Goal: Information Seeking & Learning: Compare options

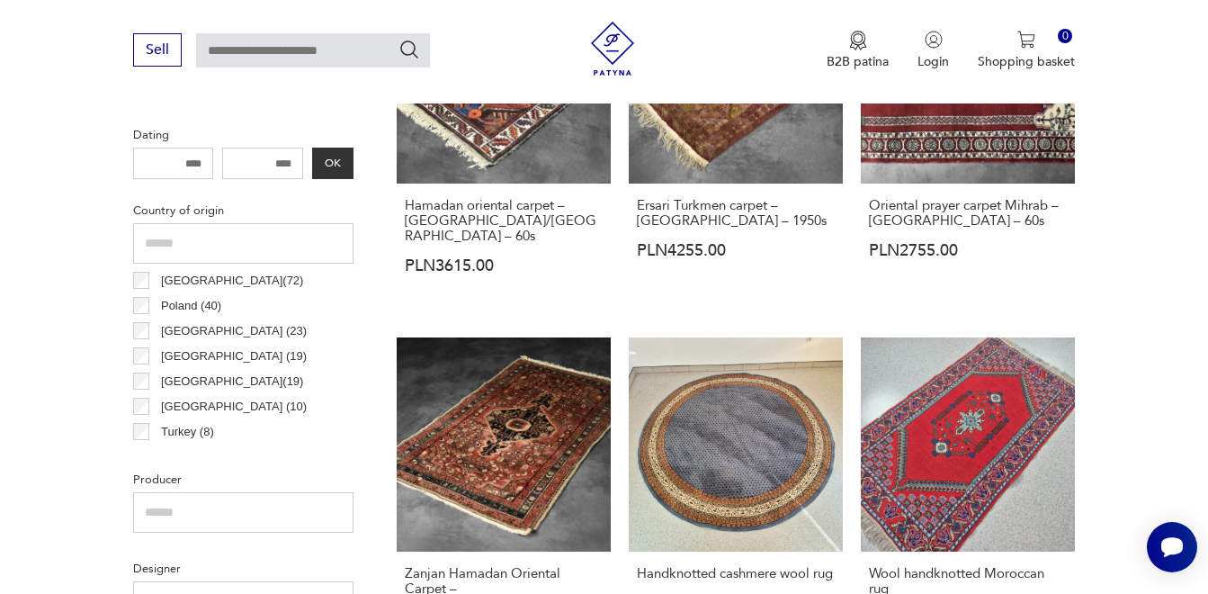
scroll to position [882, 0]
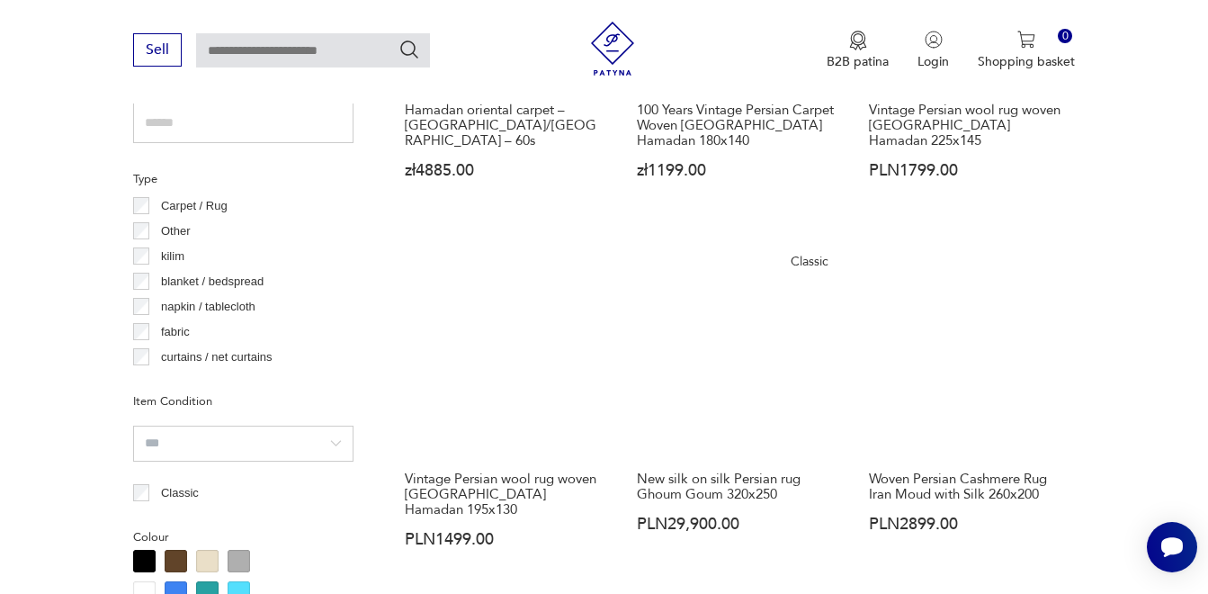
scroll to position [1301, 0]
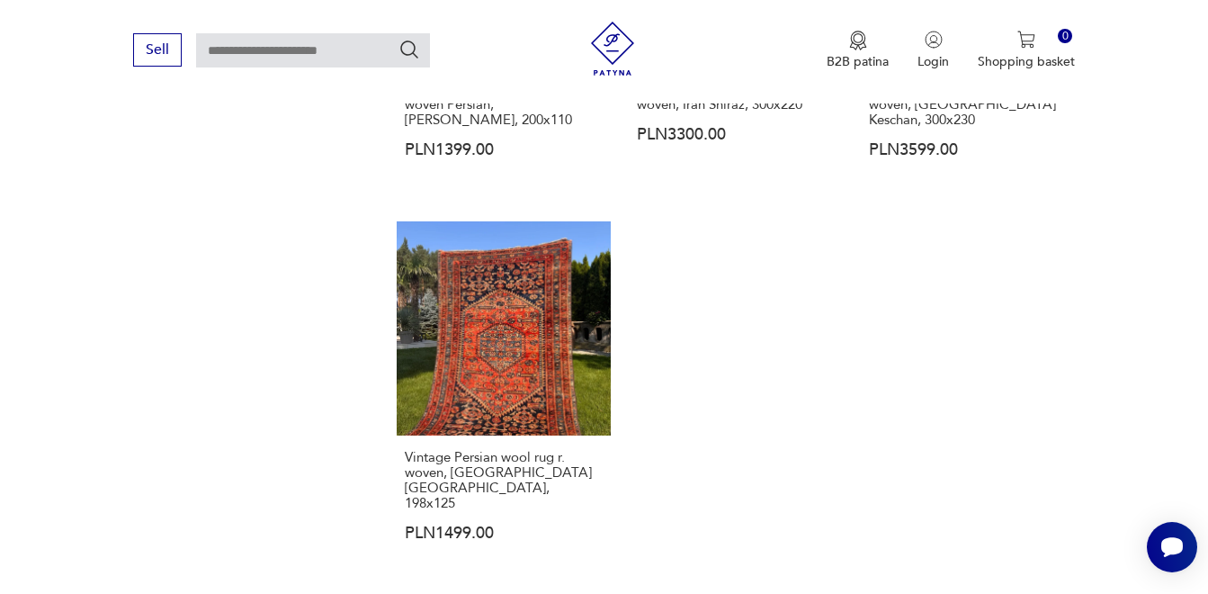
scroll to position [2461, 0]
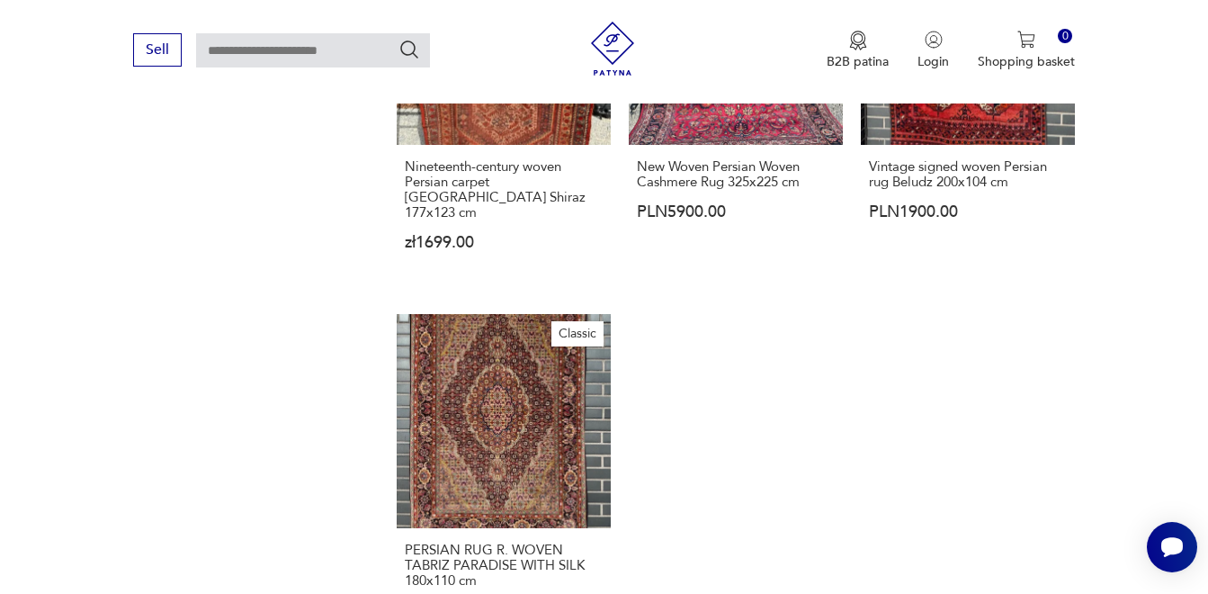
scroll to position [2727, 0]
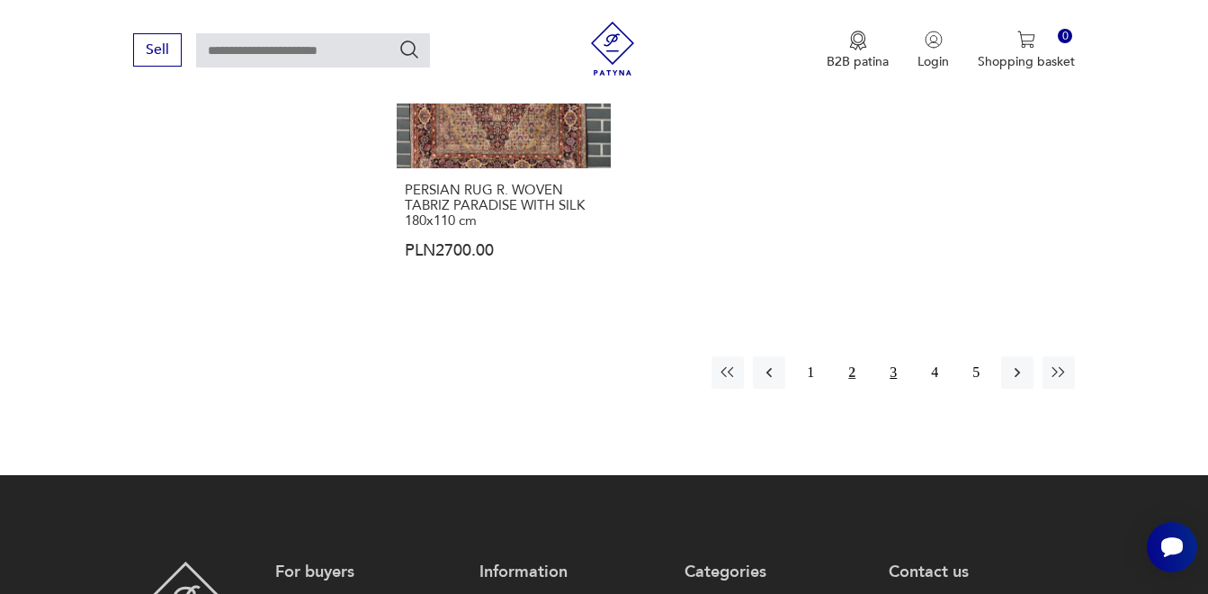
click at [896, 356] on button "3" at bounding box center [893, 372] width 32 height 32
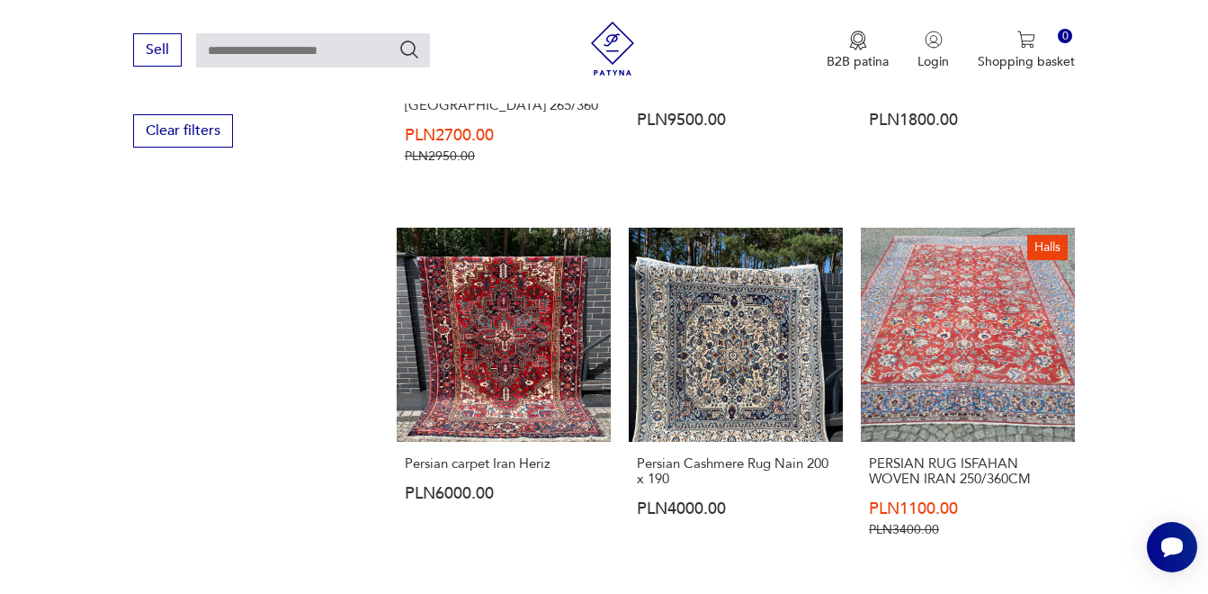
scroll to position [2165, 0]
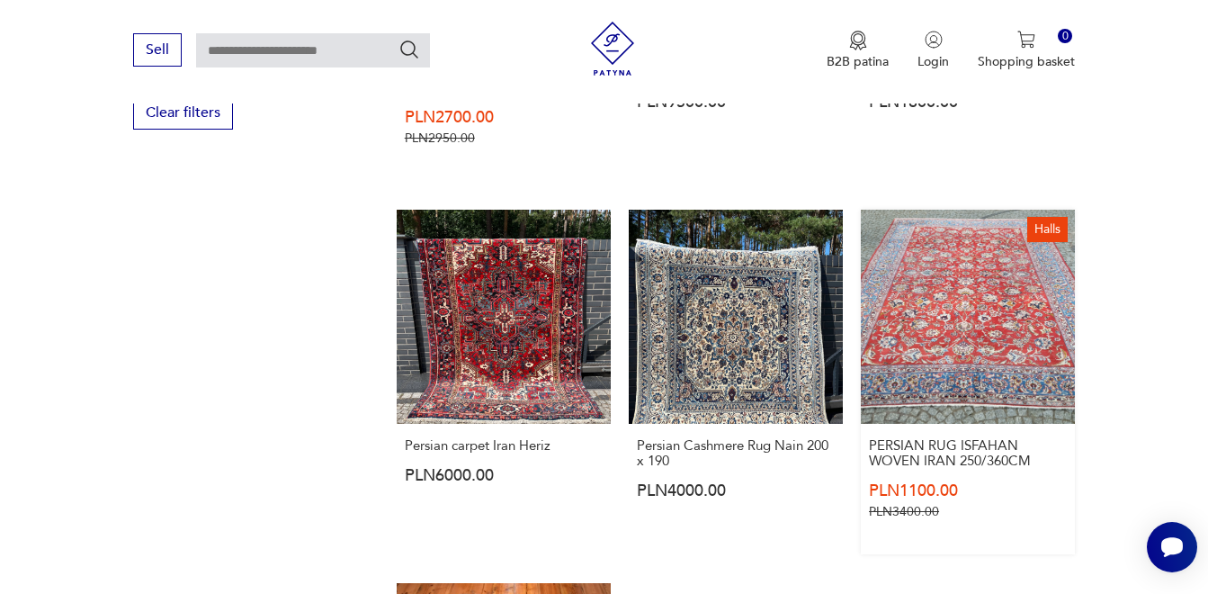
click at [973, 279] on link "Halls PERSIAN RUG ISFAHAN WOVEN [GEOGRAPHIC_DATA] 250/360CM PLN1100.00 PLN3400.…" at bounding box center [968, 382] width 214 height 345
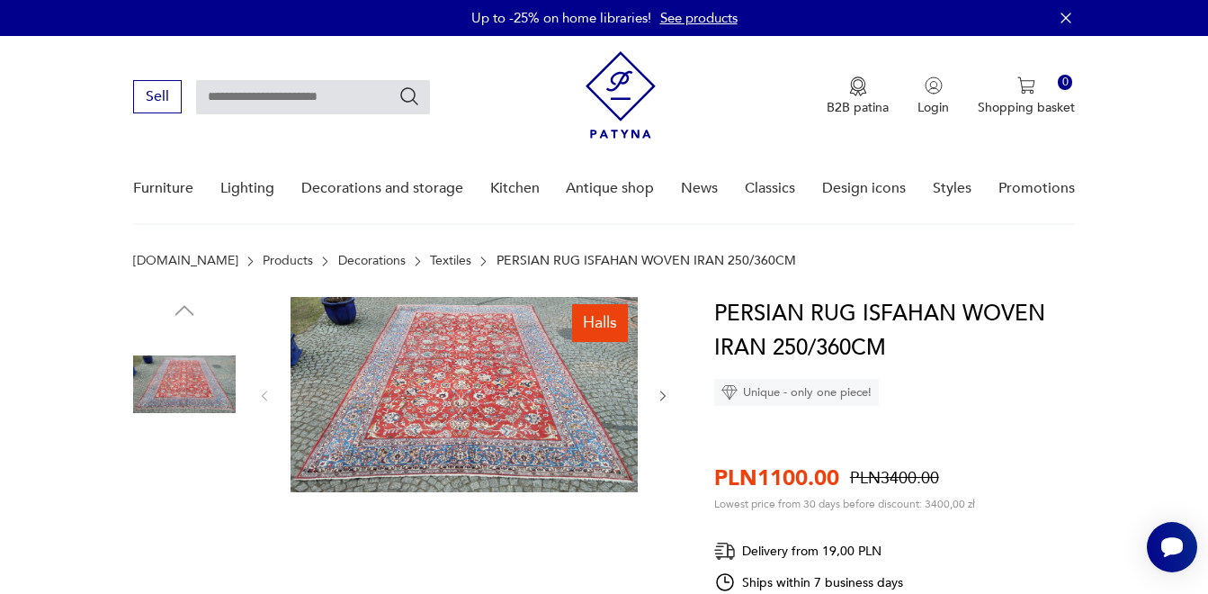
click at [478, 396] on img at bounding box center [464, 394] width 347 height 195
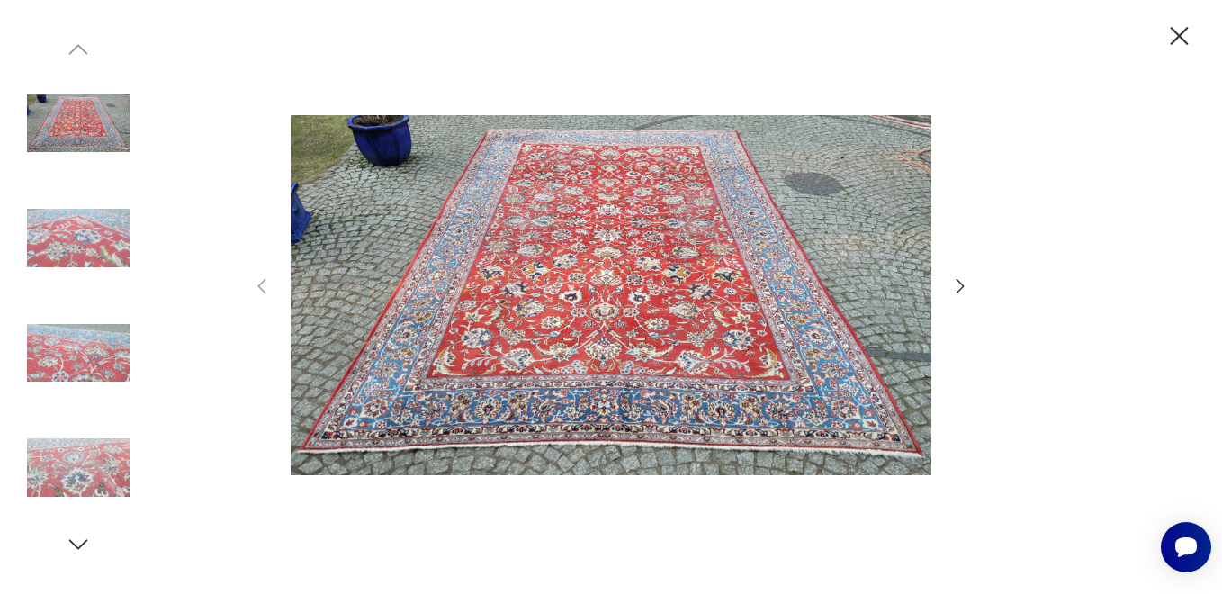
click at [73, 542] on icon "button" at bounding box center [78, 544] width 19 height 10
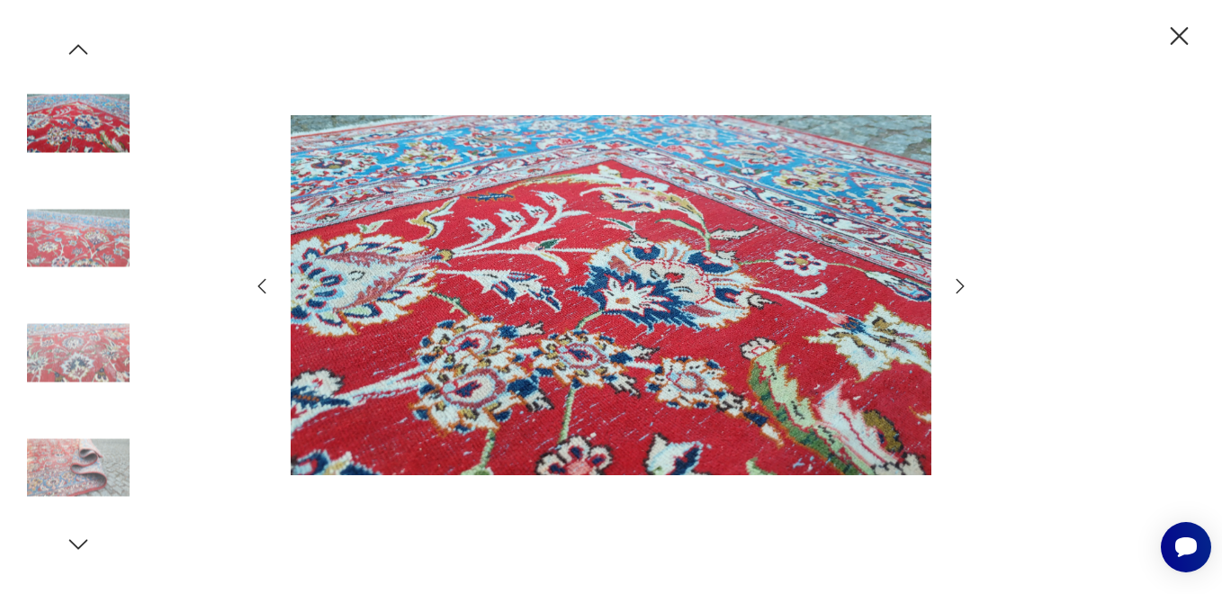
click at [73, 542] on icon "button" at bounding box center [78, 544] width 19 height 10
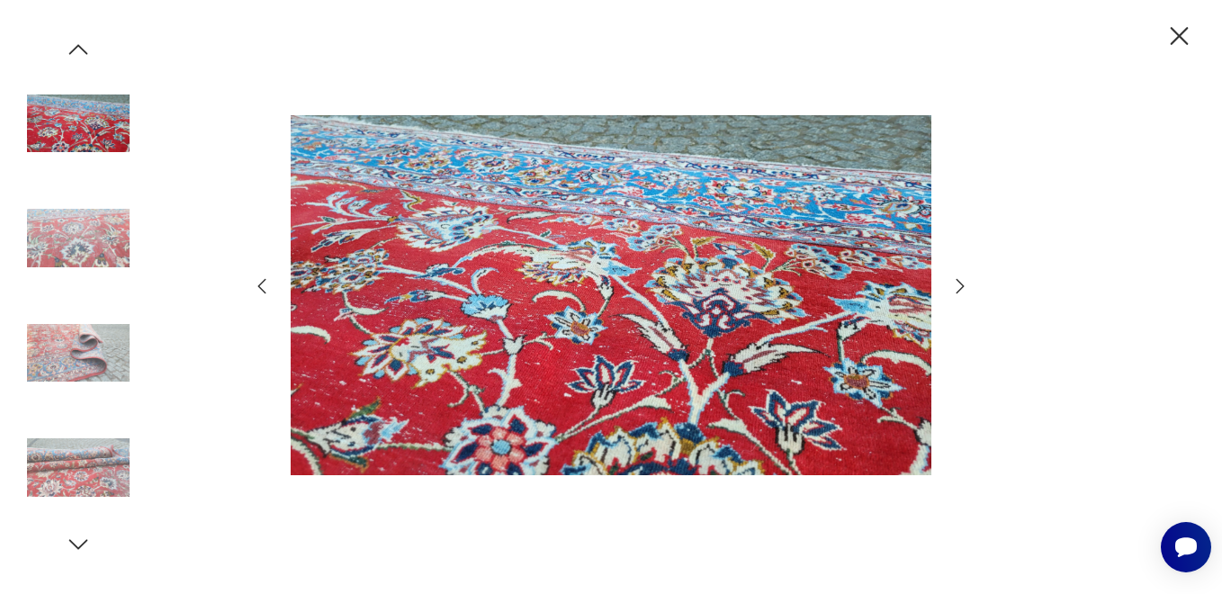
click at [88, 447] on img at bounding box center [78, 468] width 103 height 103
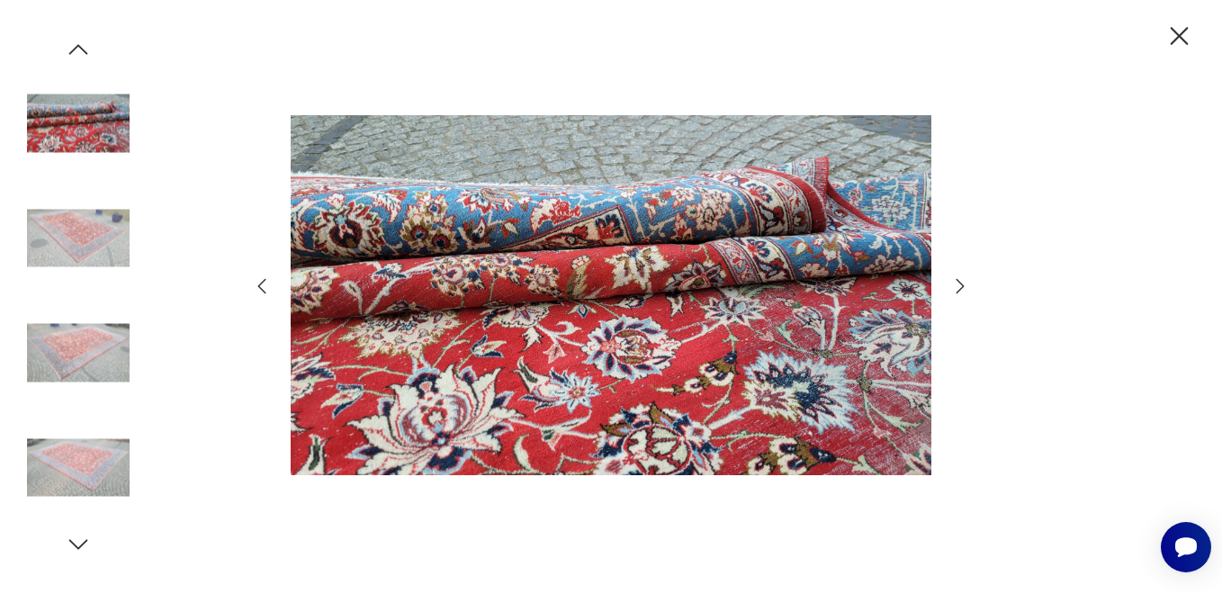
click at [80, 479] on img at bounding box center [78, 468] width 103 height 103
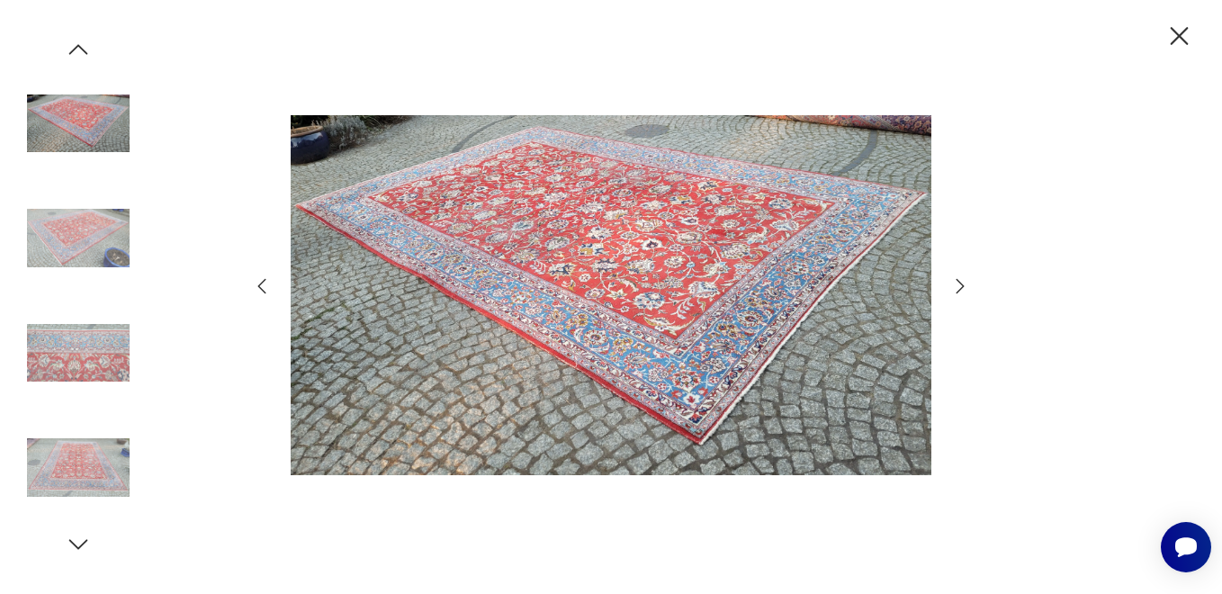
click at [91, 255] on img at bounding box center [78, 238] width 103 height 103
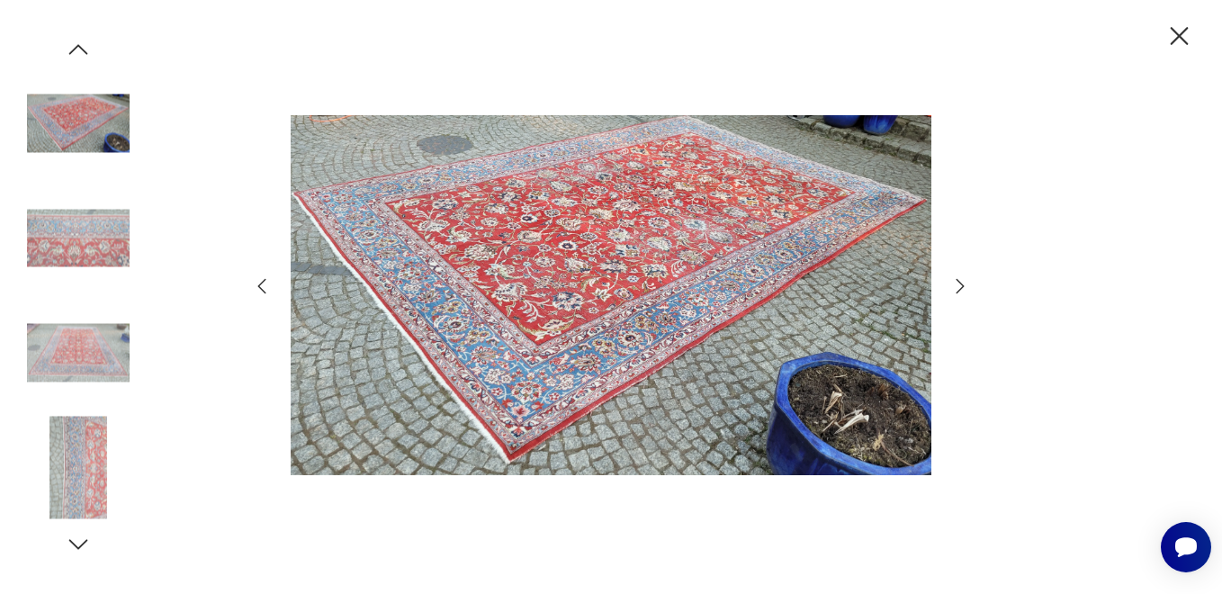
click at [91, 255] on img at bounding box center [78, 238] width 103 height 103
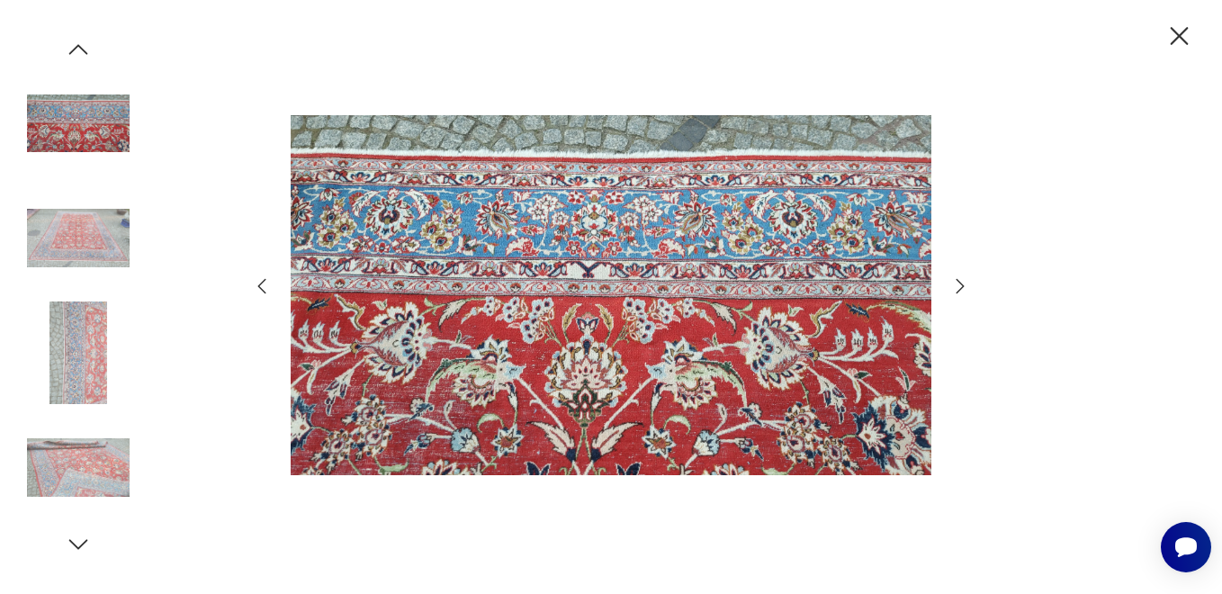
click at [91, 255] on img at bounding box center [78, 238] width 103 height 103
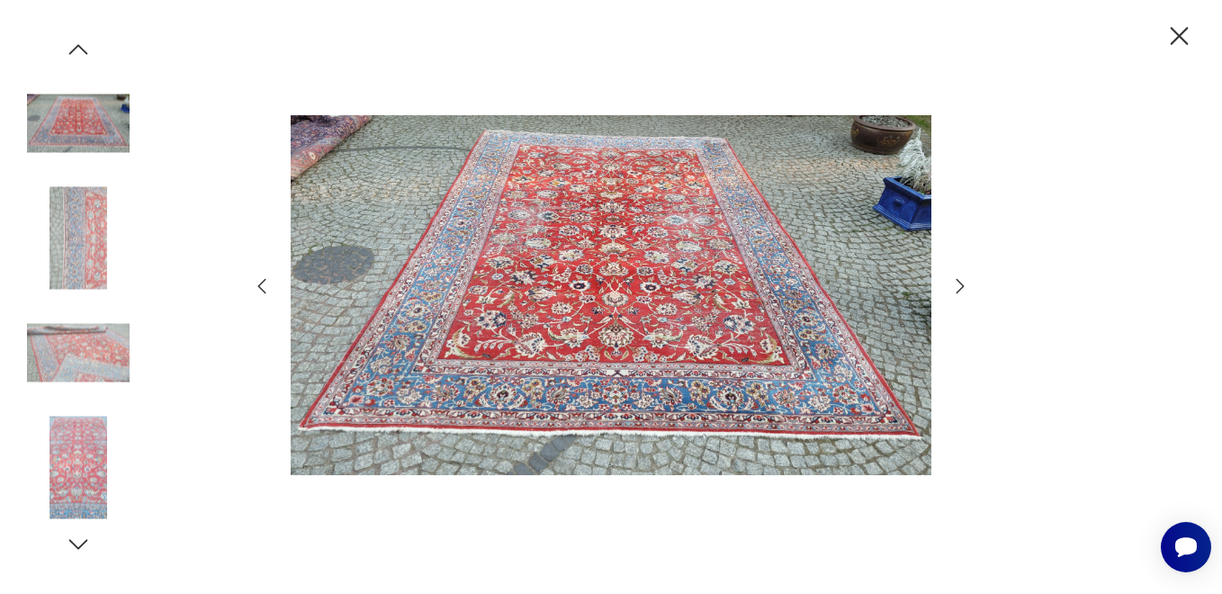
click at [91, 255] on img at bounding box center [78, 238] width 103 height 103
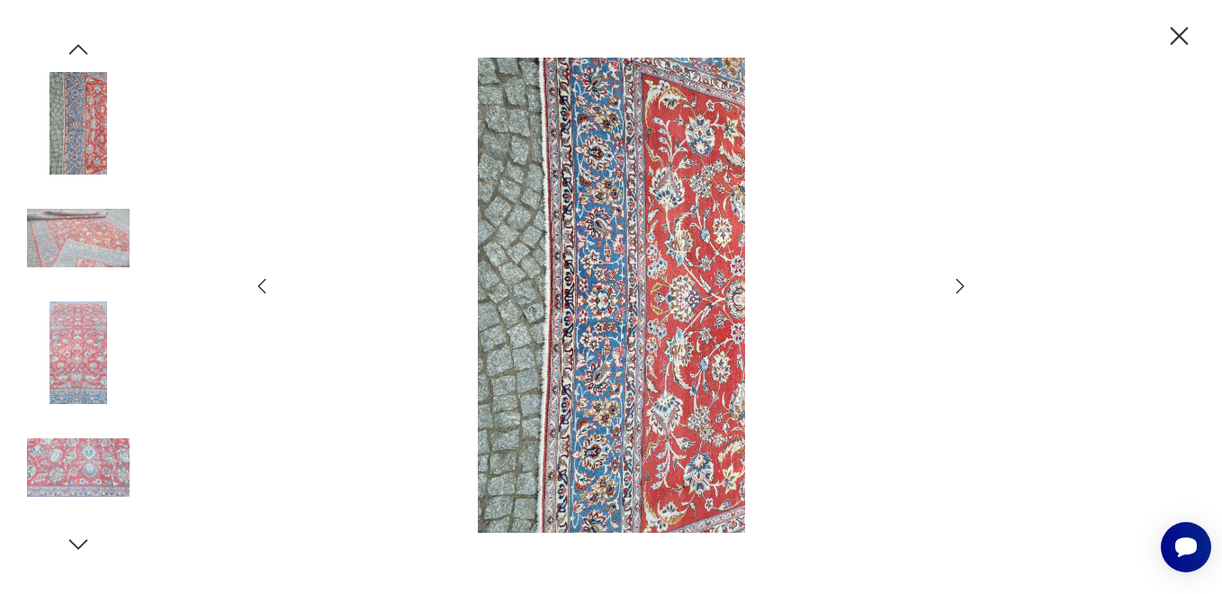
click at [91, 255] on img at bounding box center [78, 238] width 103 height 103
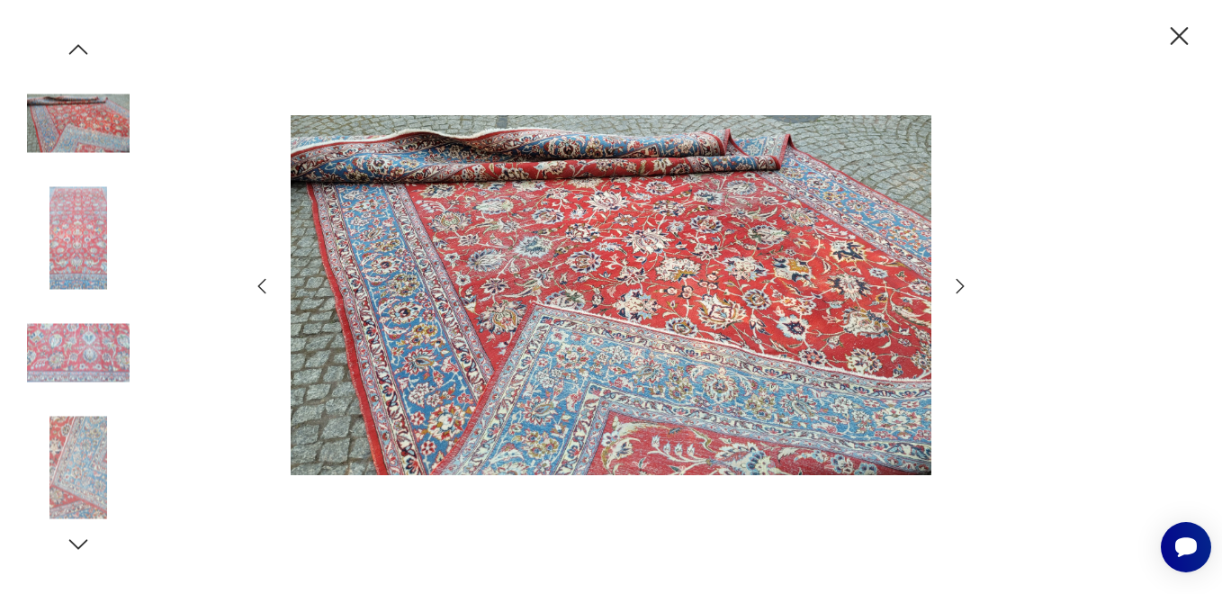
click at [91, 132] on img at bounding box center [78, 123] width 103 height 103
click at [86, 214] on img at bounding box center [78, 238] width 103 height 103
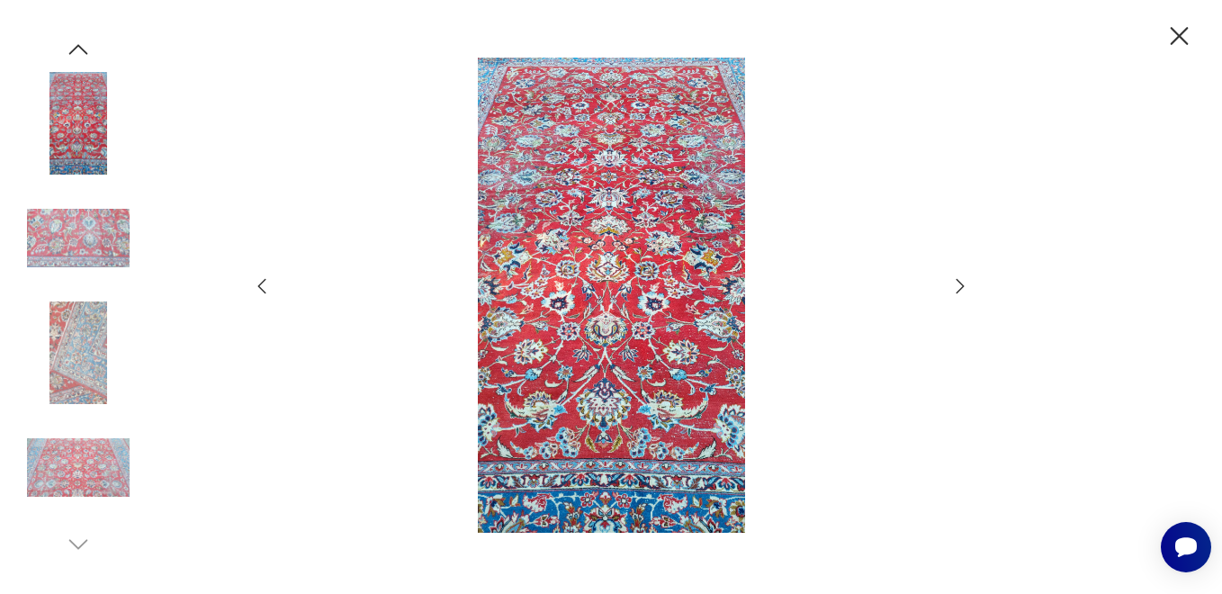
click at [86, 333] on img at bounding box center [78, 352] width 103 height 103
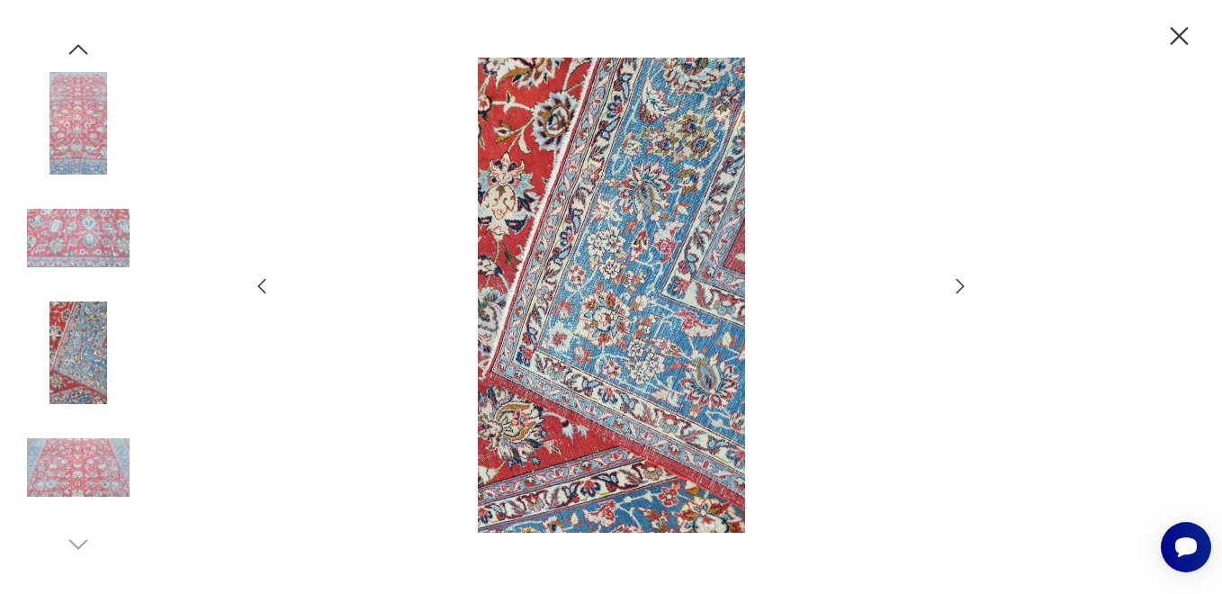
click at [72, 480] on img at bounding box center [78, 468] width 103 height 103
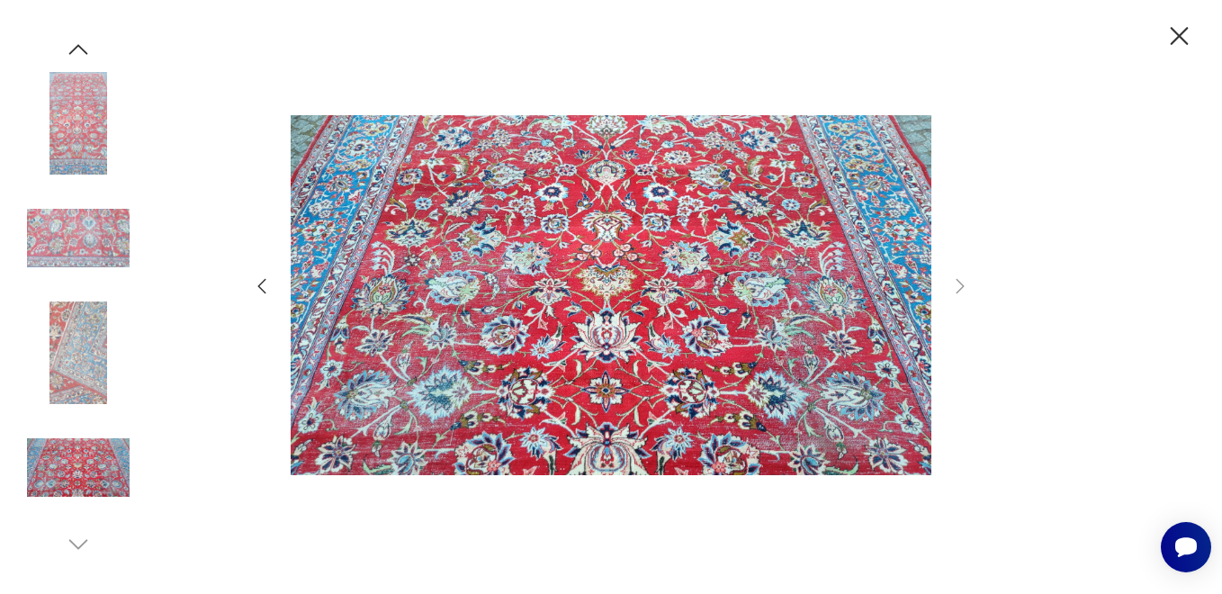
click at [1181, 32] on icon "button" at bounding box center [1179, 36] width 18 height 18
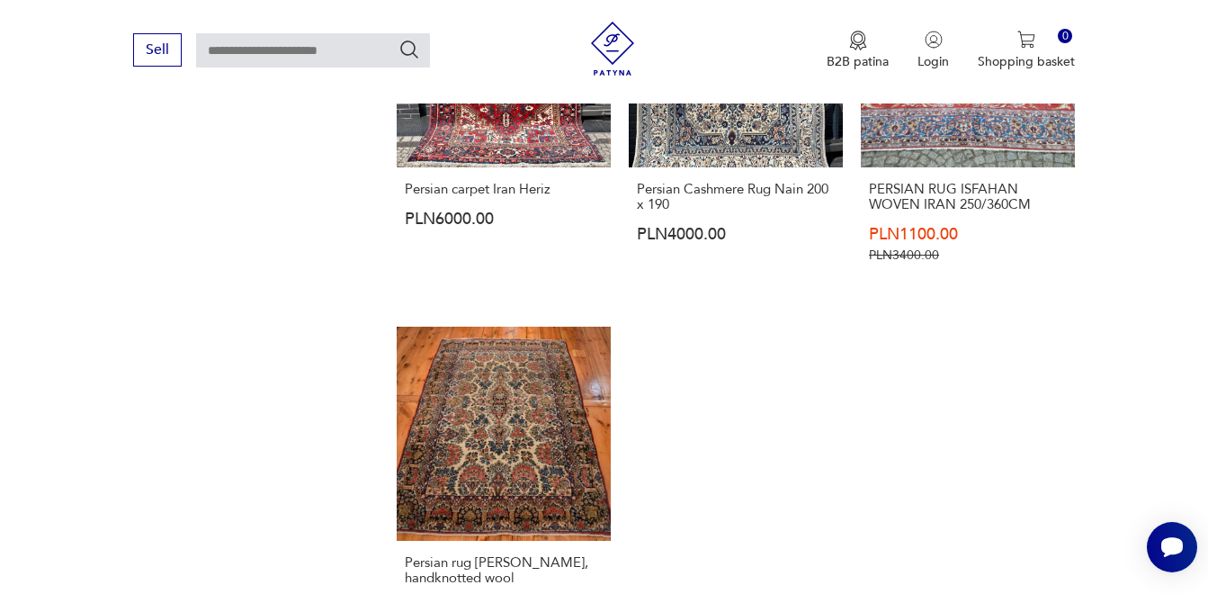
scroll to position [2692, 0]
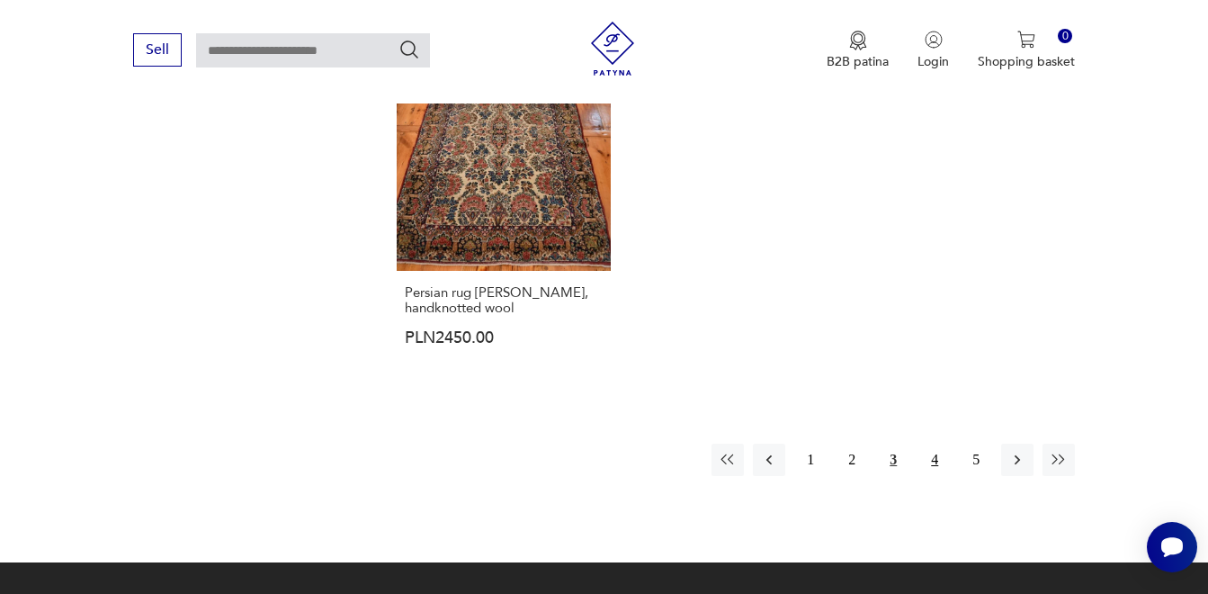
click at [935, 443] on button "4" at bounding box center [934, 459] width 32 height 32
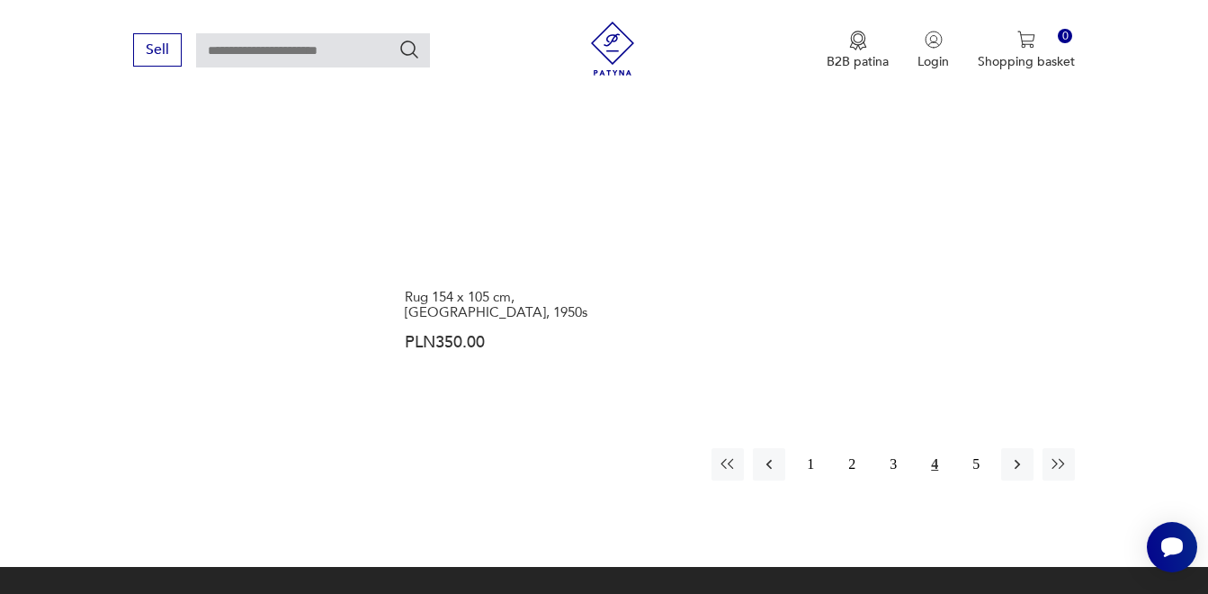
scroll to position [2622, 0]
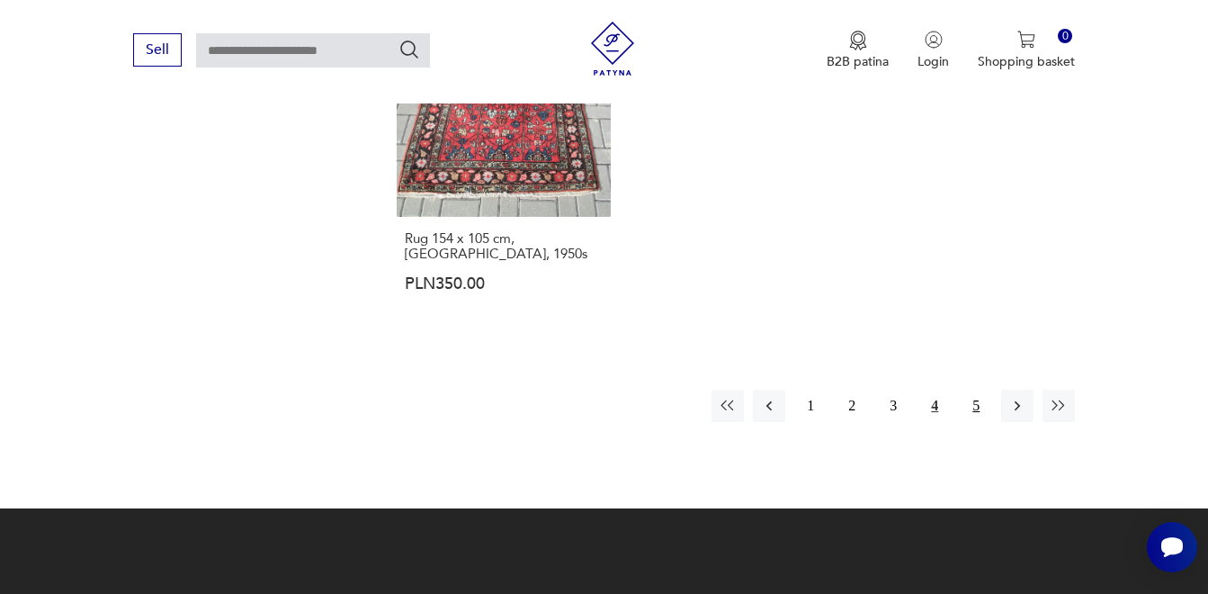
click at [975, 390] on button "5" at bounding box center [976, 406] width 32 height 32
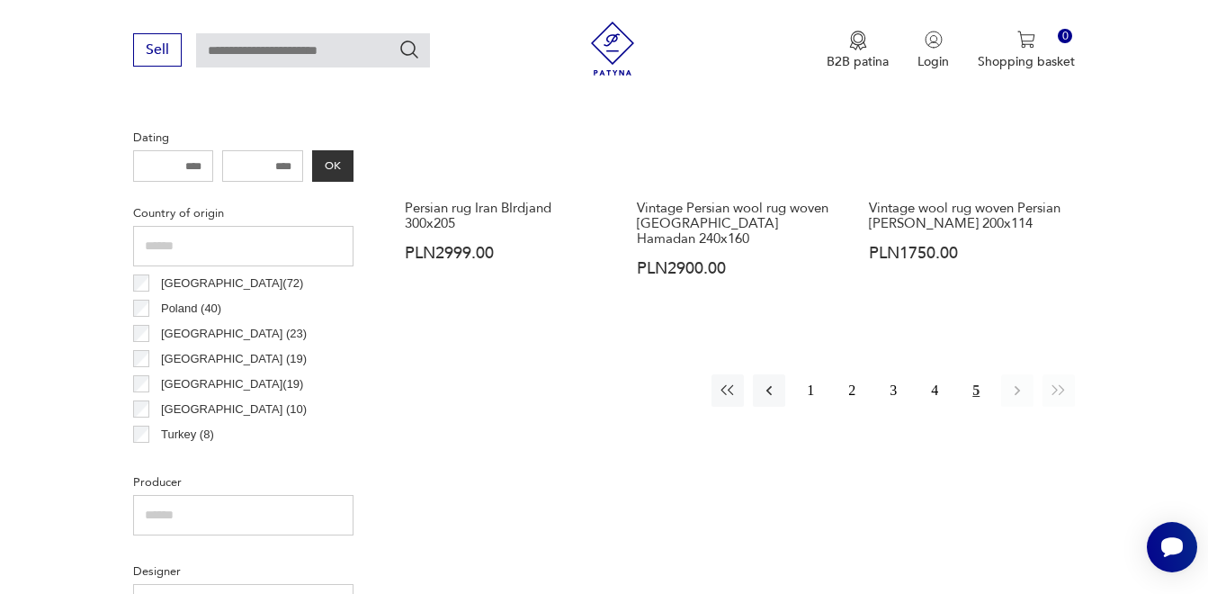
scroll to position [748, 0]
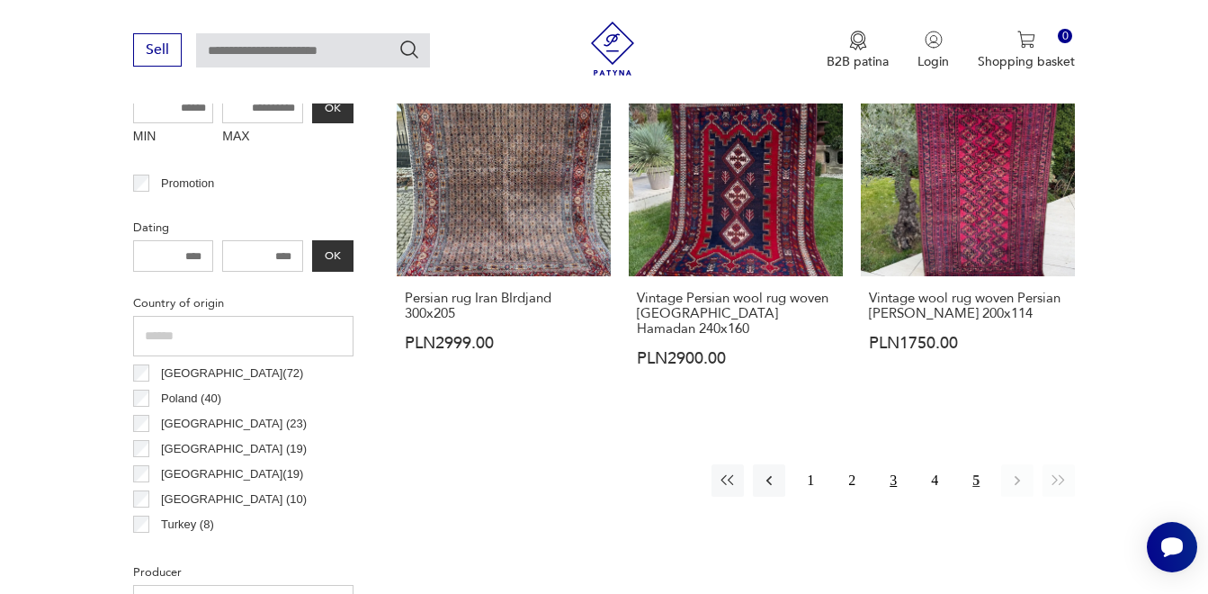
click at [892, 465] on button "3" at bounding box center [893, 480] width 32 height 32
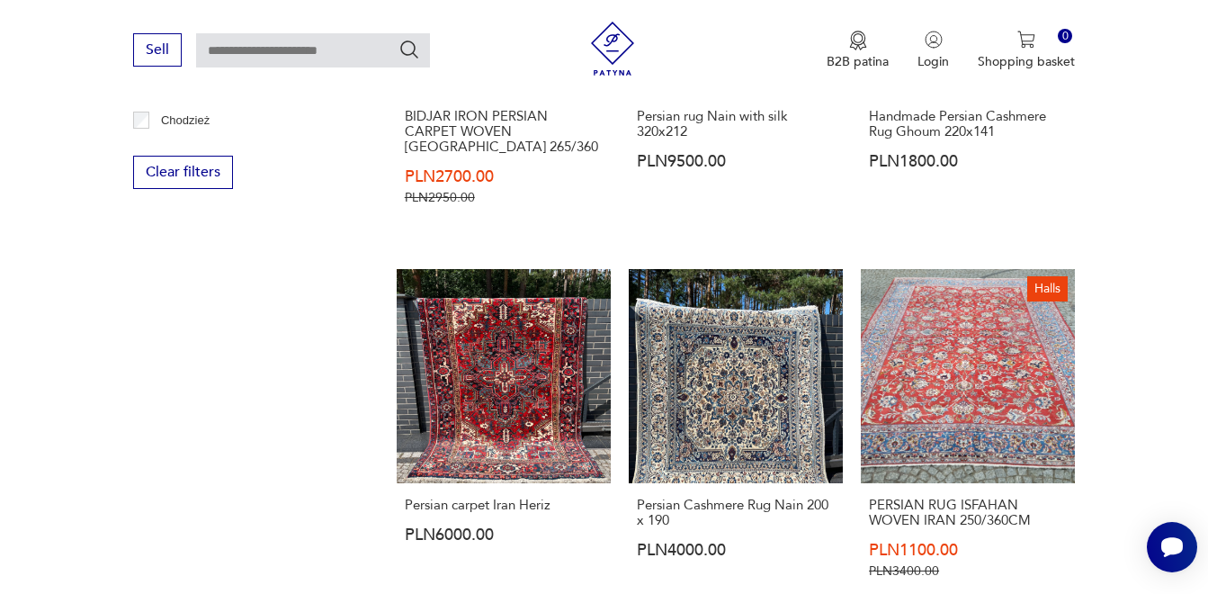
scroll to position [2130, 0]
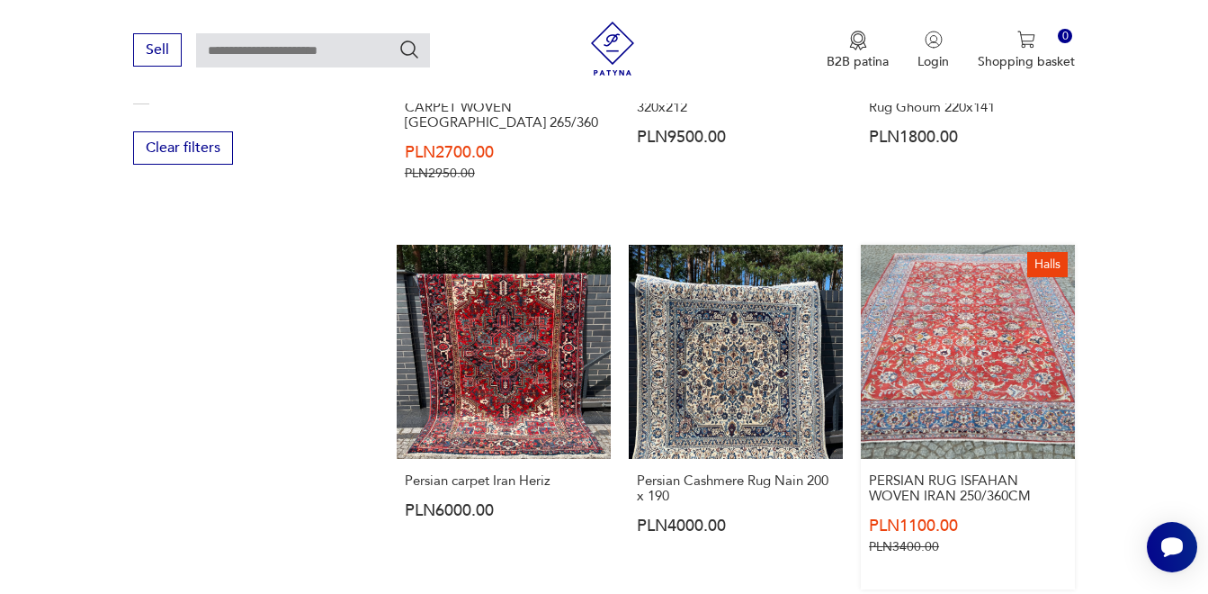
click at [975, 325] on link "Halls PERSIAN RUG ISFAHAN WOVEN [GEOGRAPHIC_DATA] 250/360CM PLN1100.00 PLN3400.…" at bounding box center [968, 417] width 214 height 345
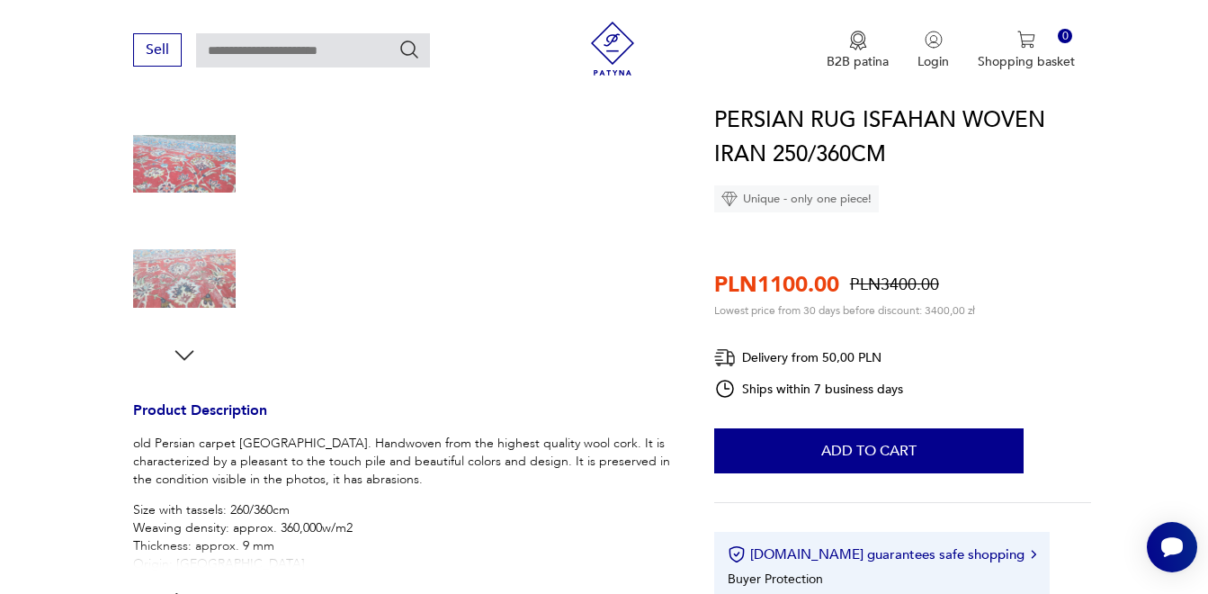
scroll to position [720, 0]
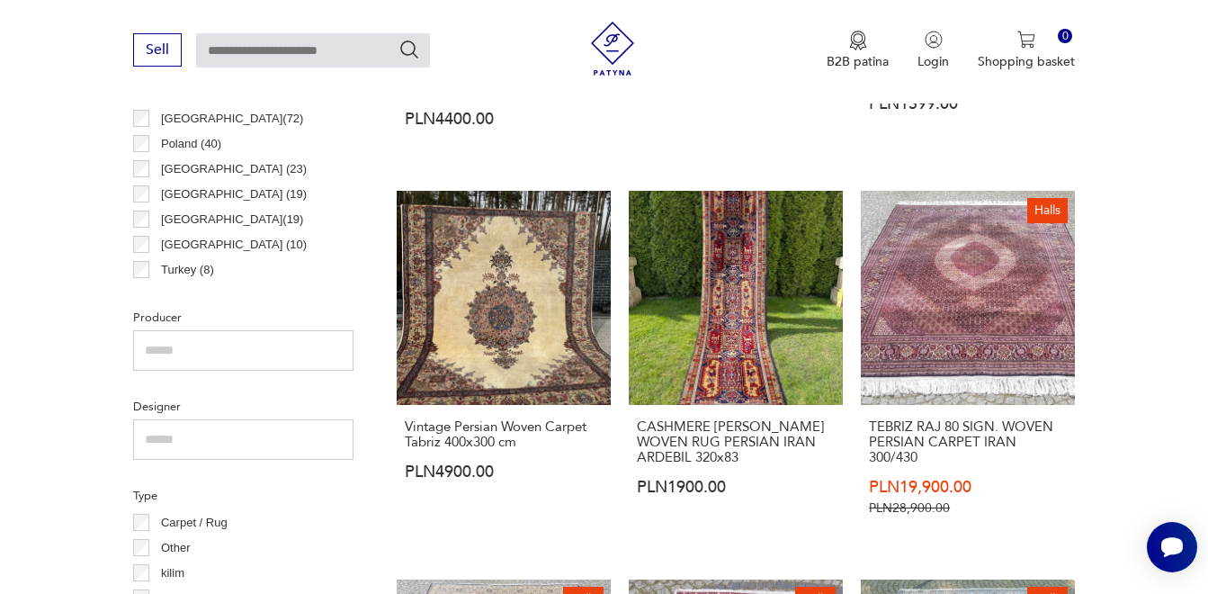
scroll to position [1020, 0]
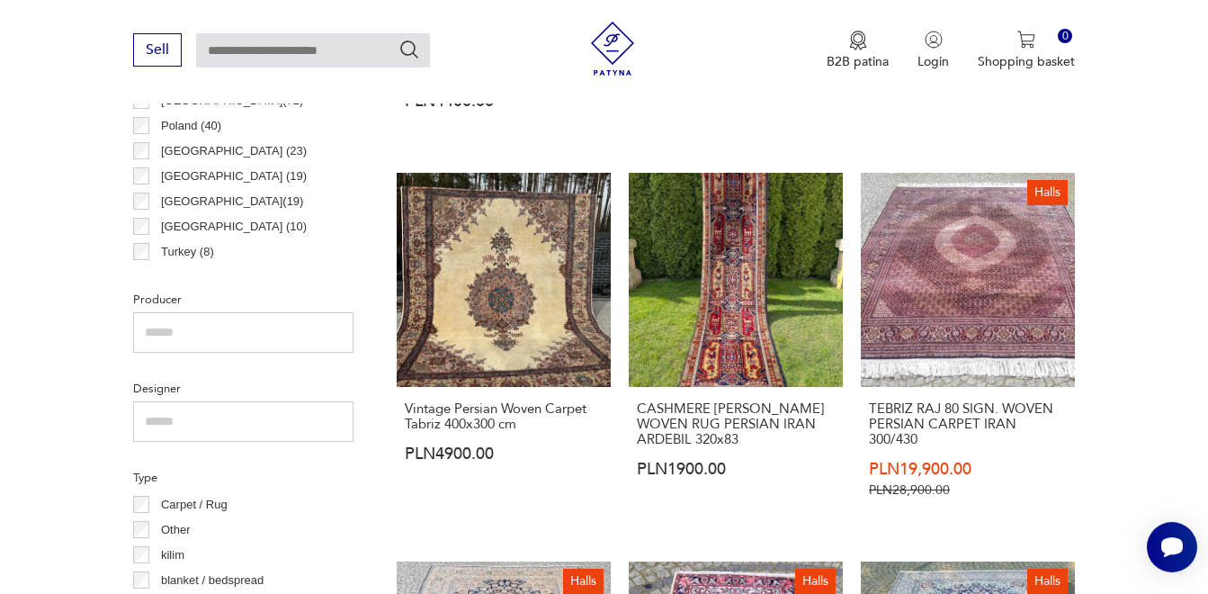
scroll to position [478, 0]
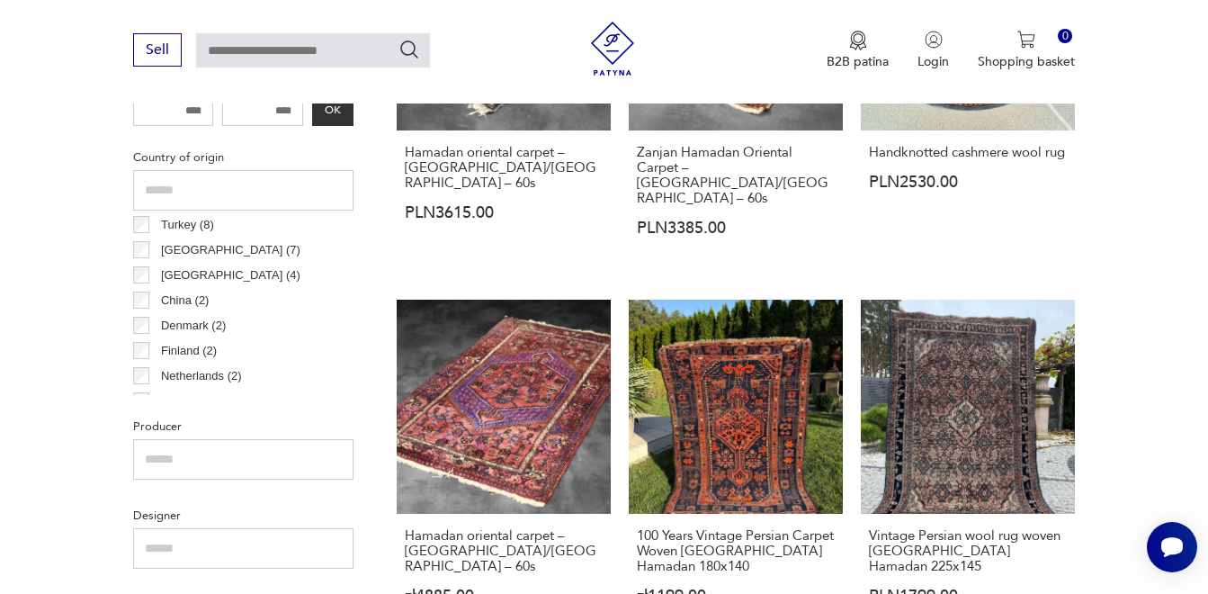
scroll to position [157, 0]
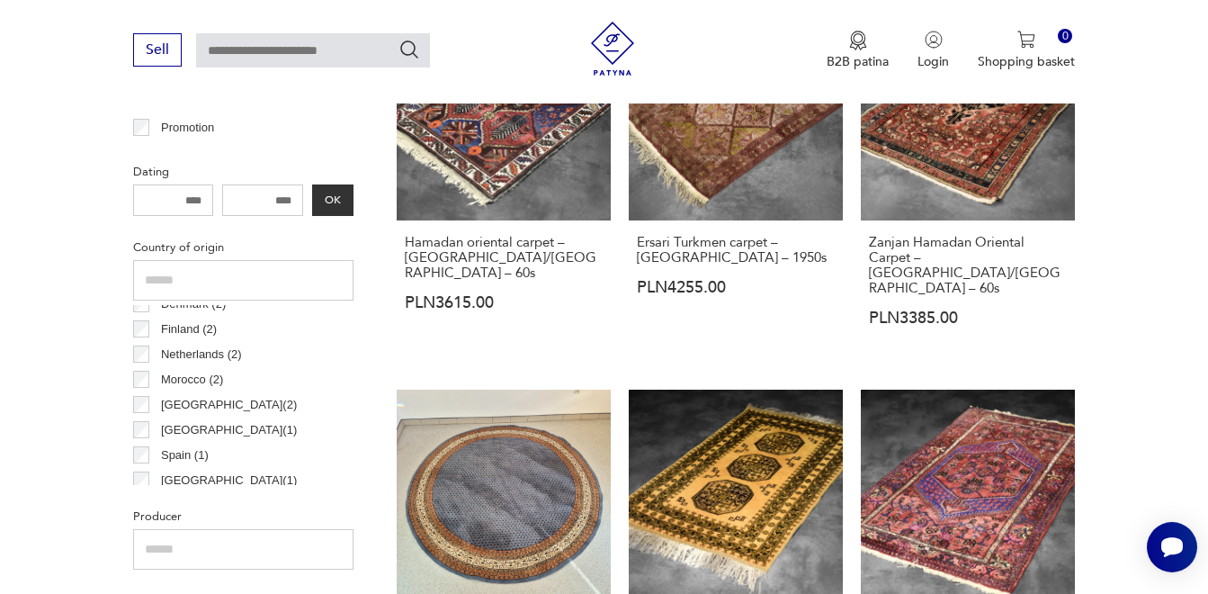
scroll to position [262, 0]
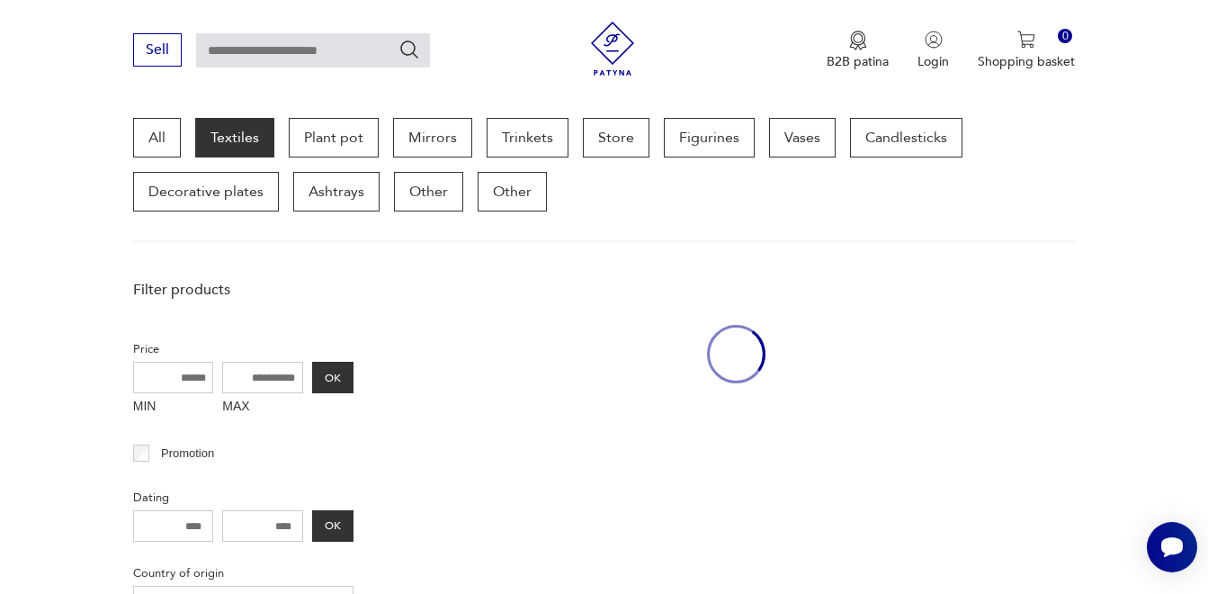
scroll to position [927, 0]
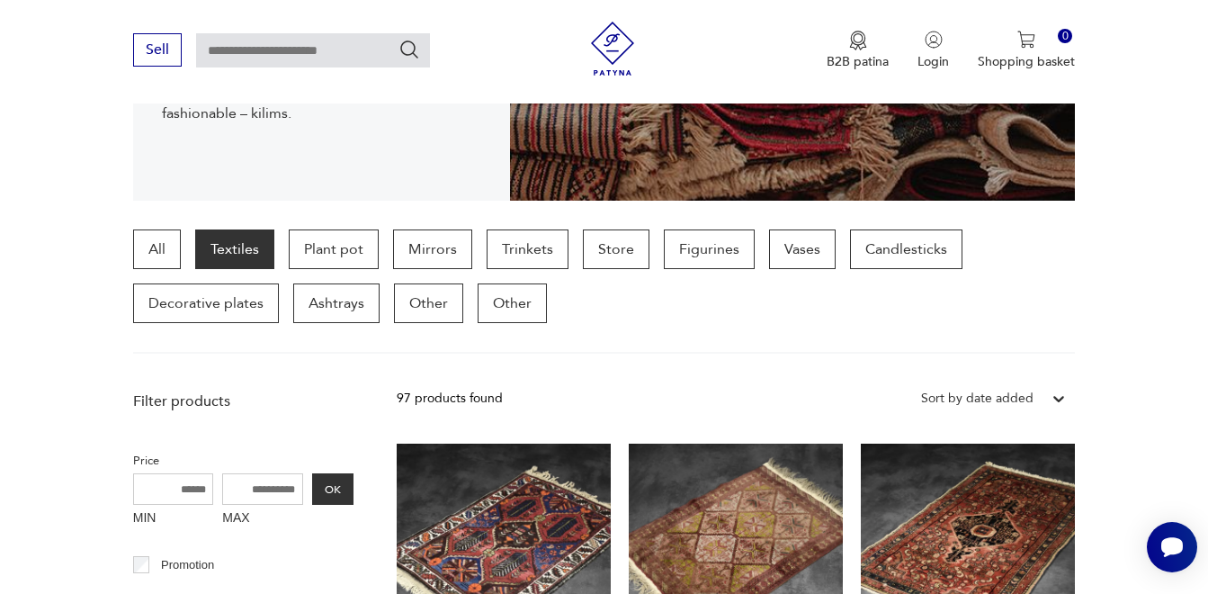
scroll to position [360, 0]
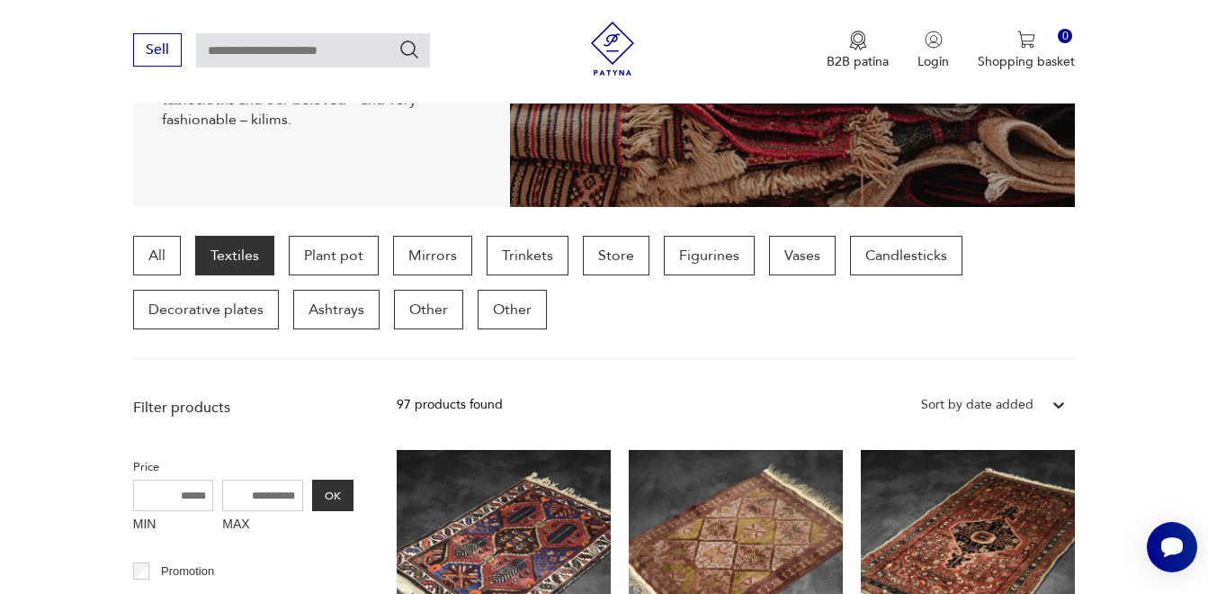
click at [1056, 398] on icon at bounding box center [1059, 405] width 18 height 18
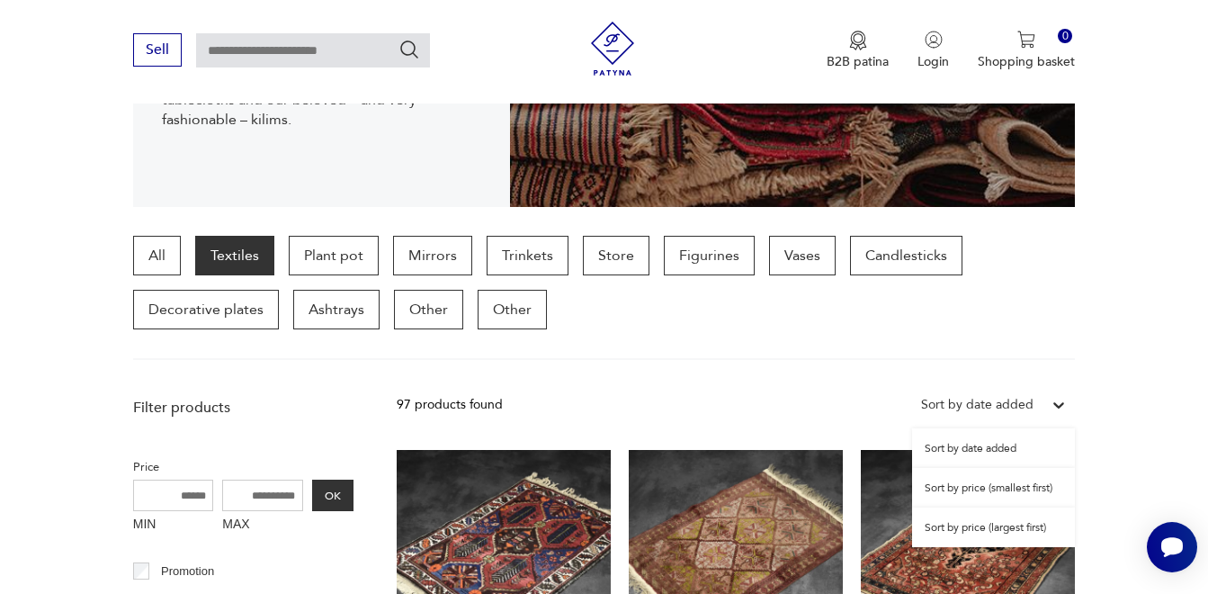
click at [1029, 488] on div "Sort by price (smallest first)" at bounding box center [993, 488] width 163 height 40
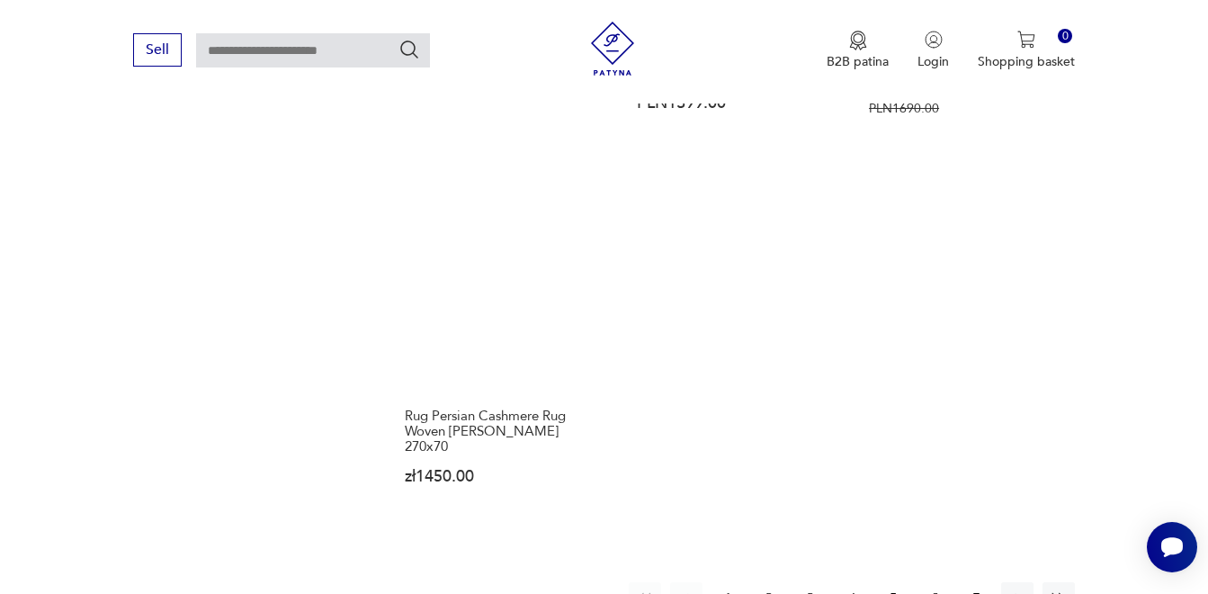
scroll to position [2622, 0]
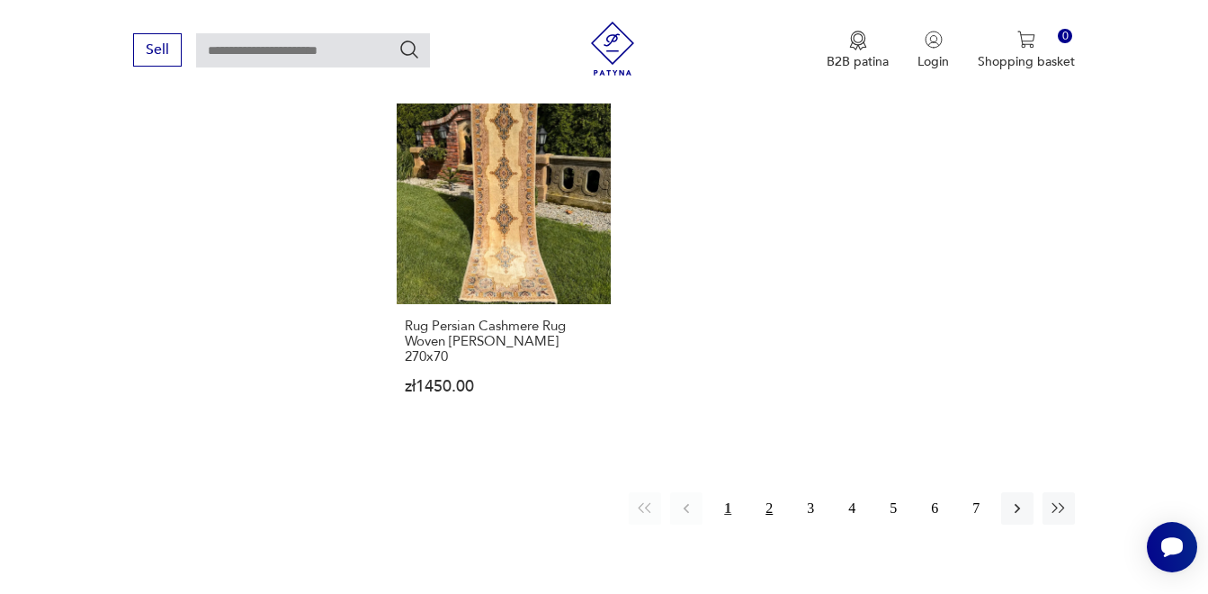
click at [766, 492] on button "2" at bounding box center [769, 508] width 32 height 32
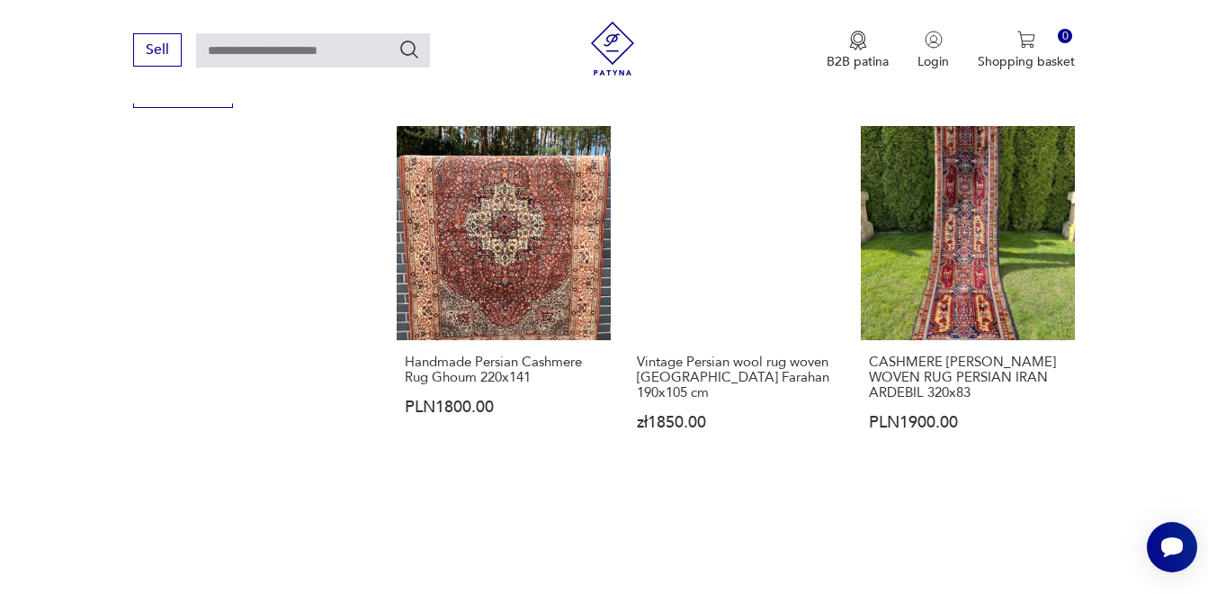
scroll to position [2637, 0]
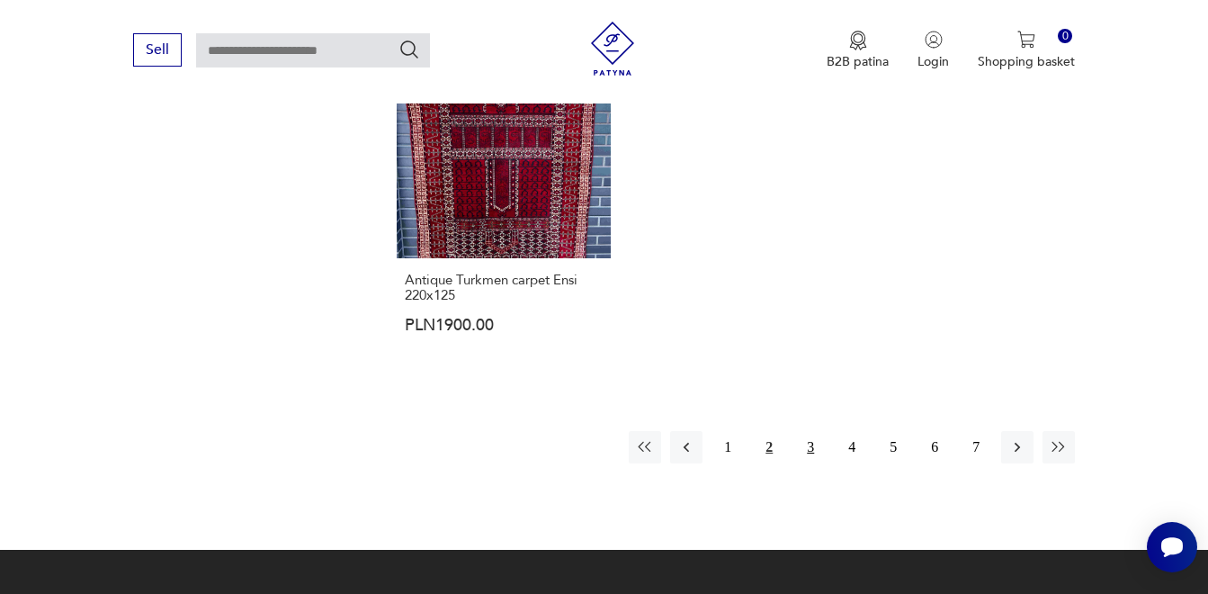
click at [809, 431] on button "3" at bounding box center [810, 447] width 32 height 32
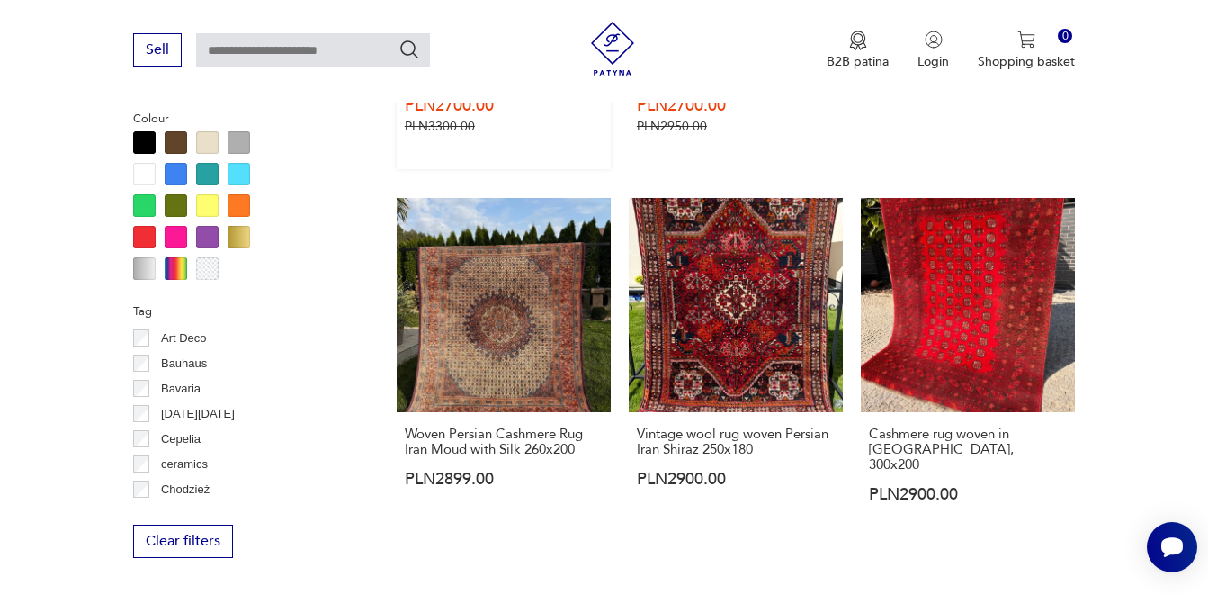
scroll to position [1377, 0]
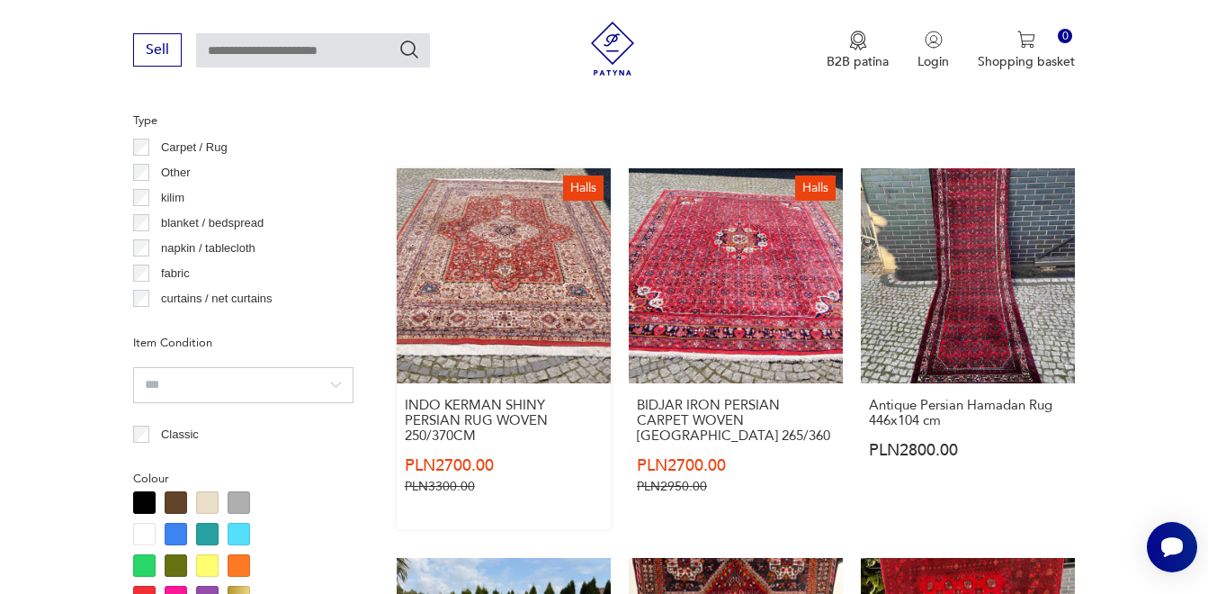
click at [504, 273] on link "Halls INDO KERMAN SHINY PERSIAN RUG WOVEN 250/370CM PLN2700.00 PLN3300.00" at bounding box center [504, 348] width 214 height 360
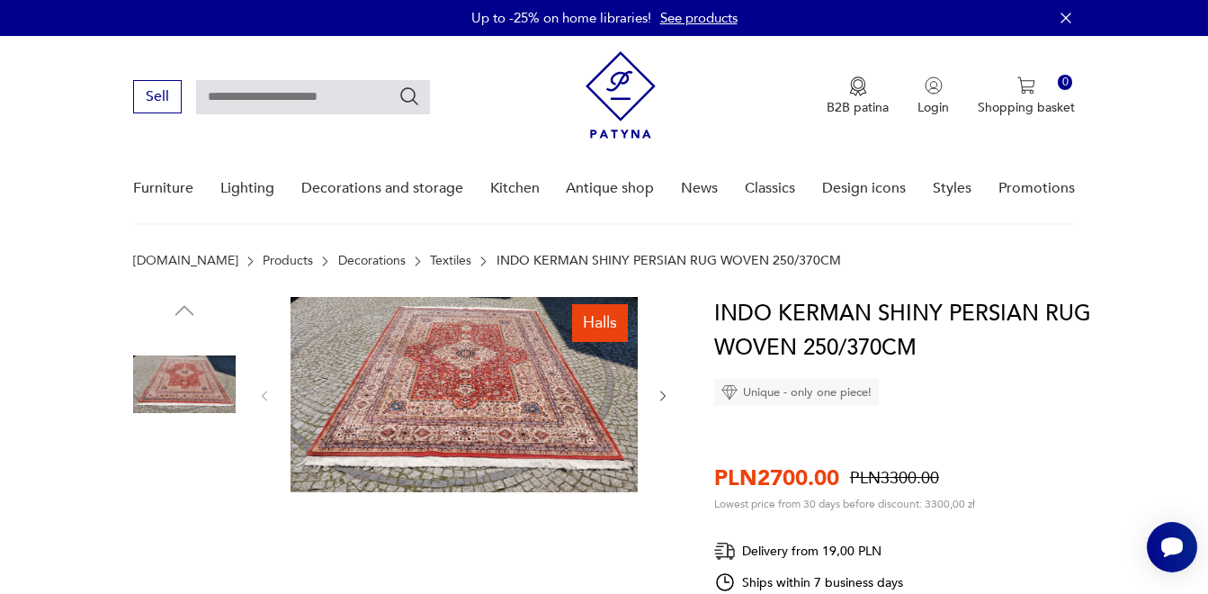
click at [496, 358] on img at bounding box center [464, 394] width 347 height 195
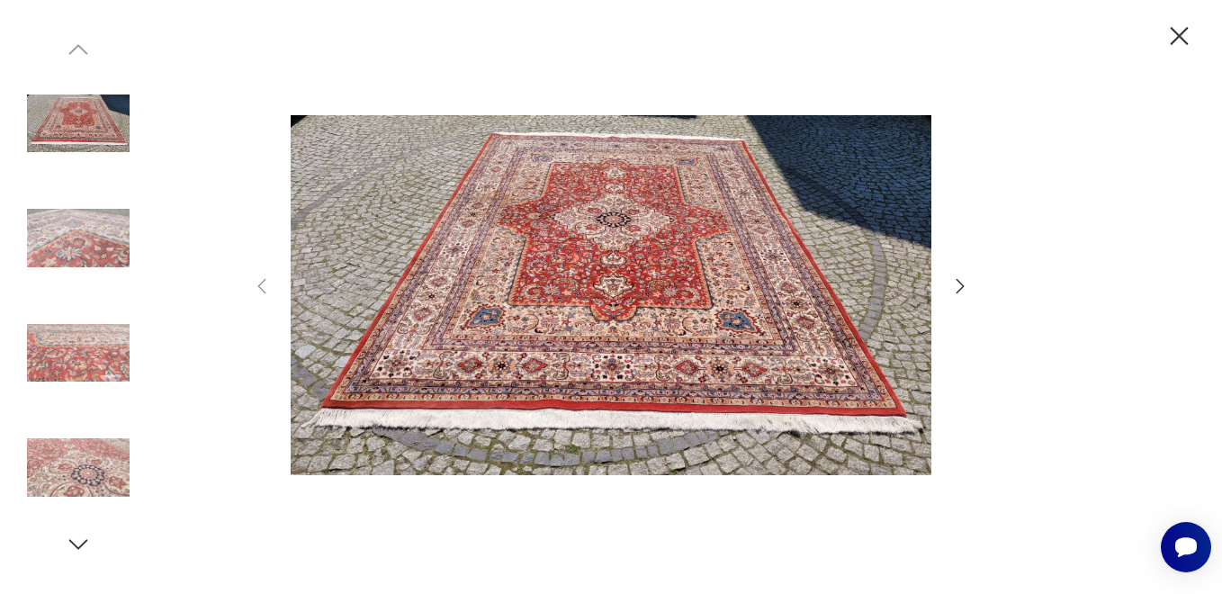
click at [608, 309] on img at bounding box center [611, 295] width 641 height 475
click at [88, 344] on img at bounding box center [78, 352] width 103 height 103
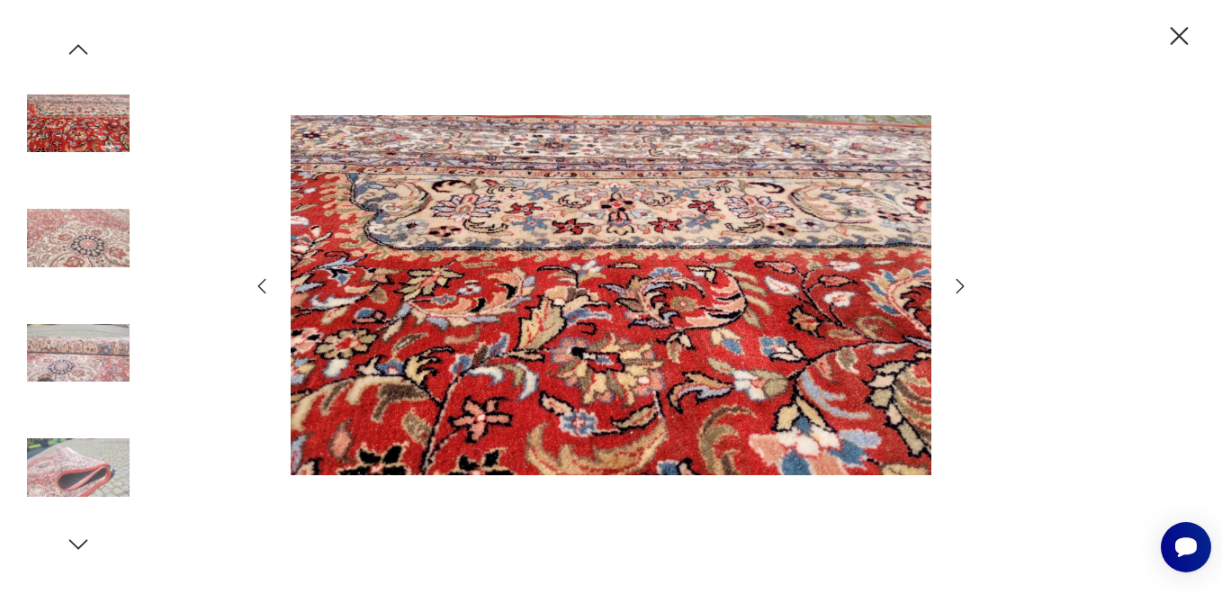
click at [89, 477] on img at bounding box center [78, 468] width 103 height 103
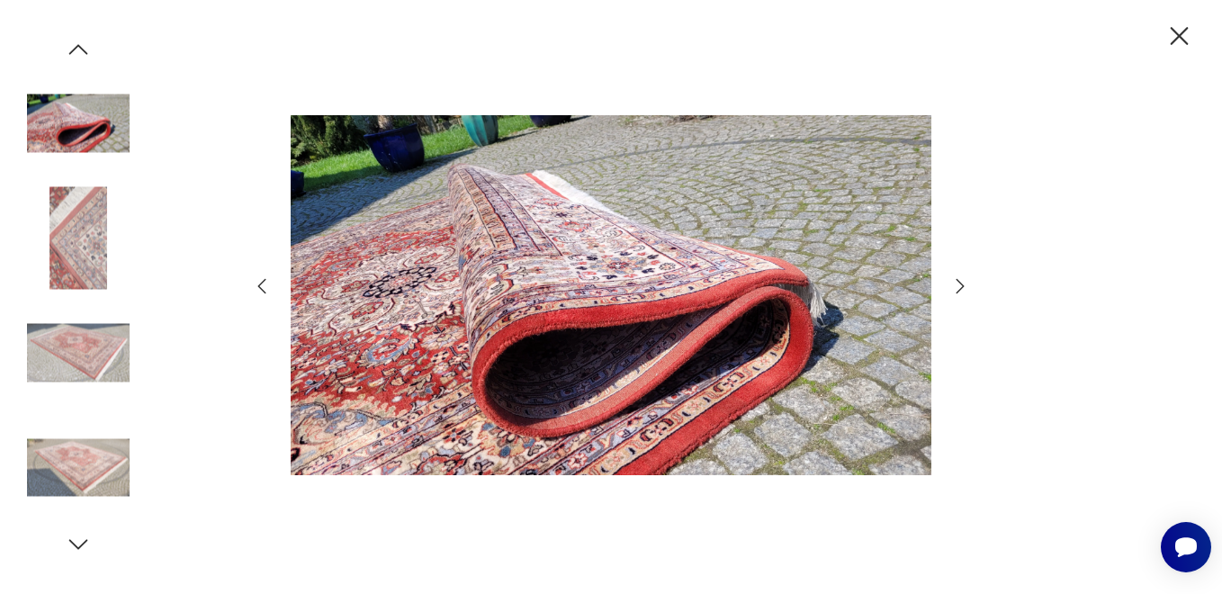
click at [75, 541] on icon "button" at bounding box center [78, 544] width 27 height 27
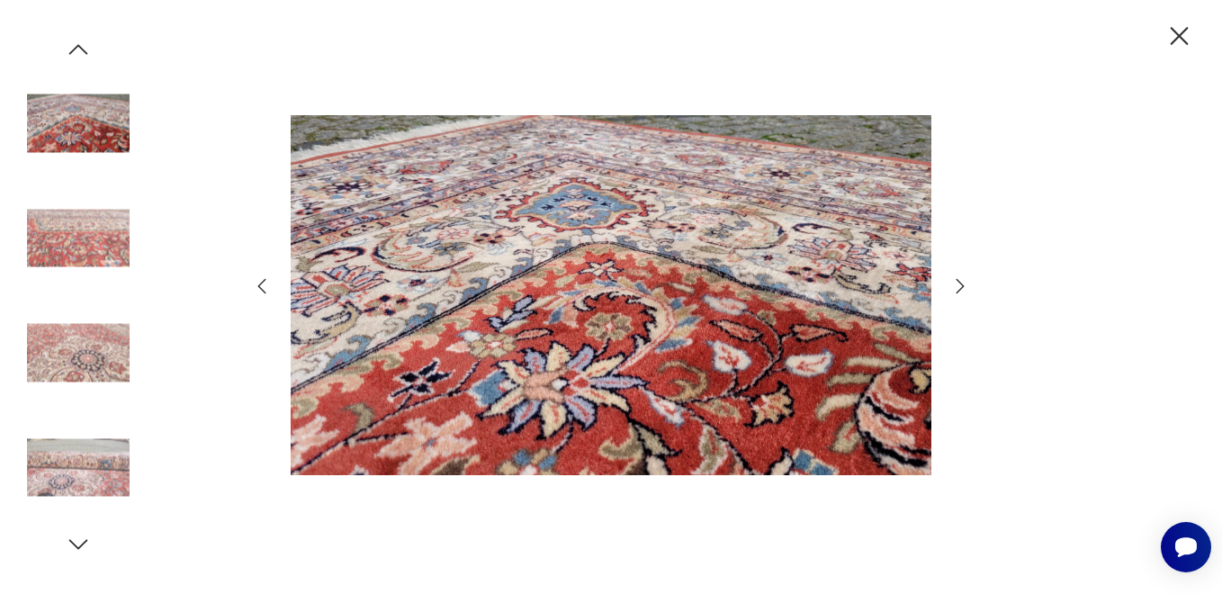
click at [85, 352] on img at bounding box center [78, 352] width 103 height 103
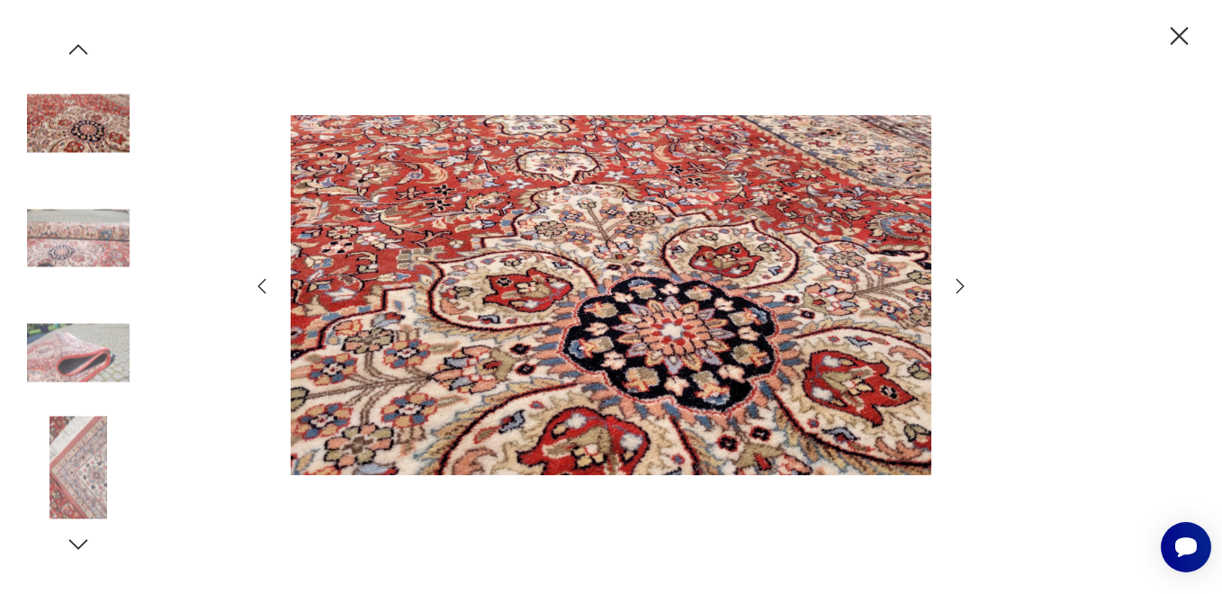
click at [91, 337] on img at bounding box center [78, 352] width 103 height 103
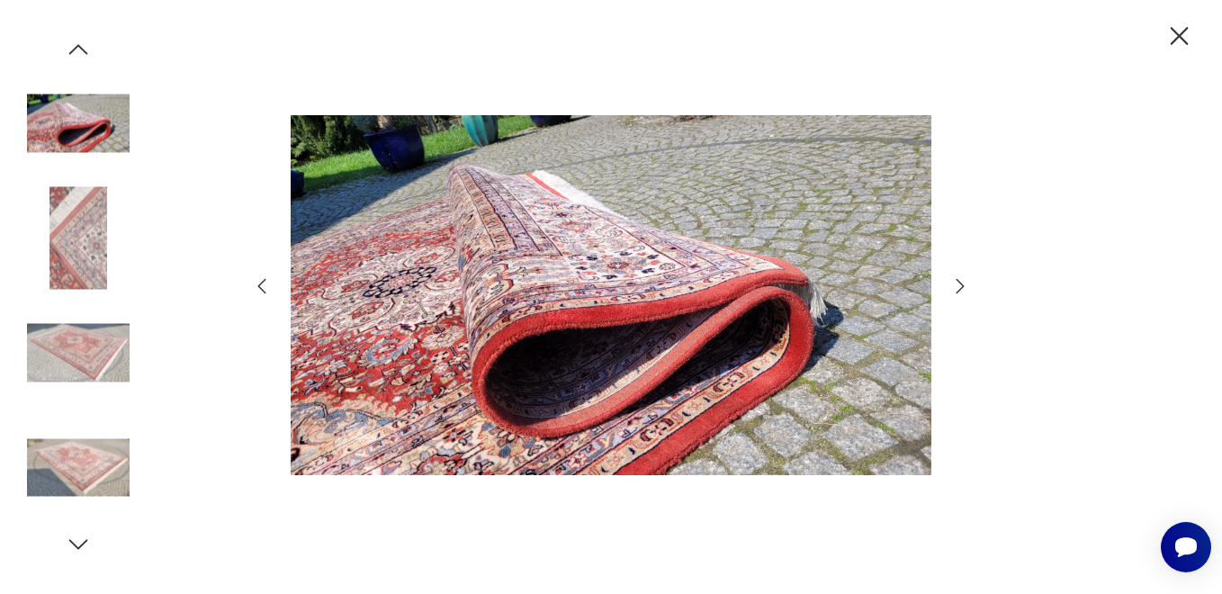
click at [90, 338] on img at bounding box center [78, 352] width 103 height 103
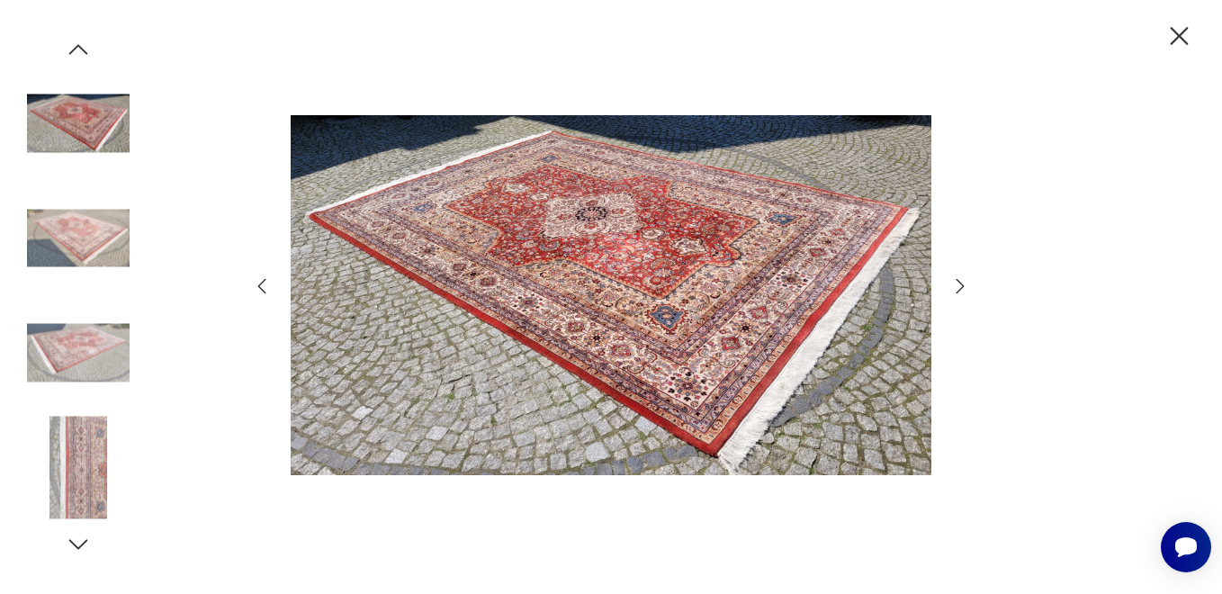
click at [102, 393] on img at bounding box center [78, 352] width 103 height 103
